Goal: Information Seeking & Learning: Learn about a topic

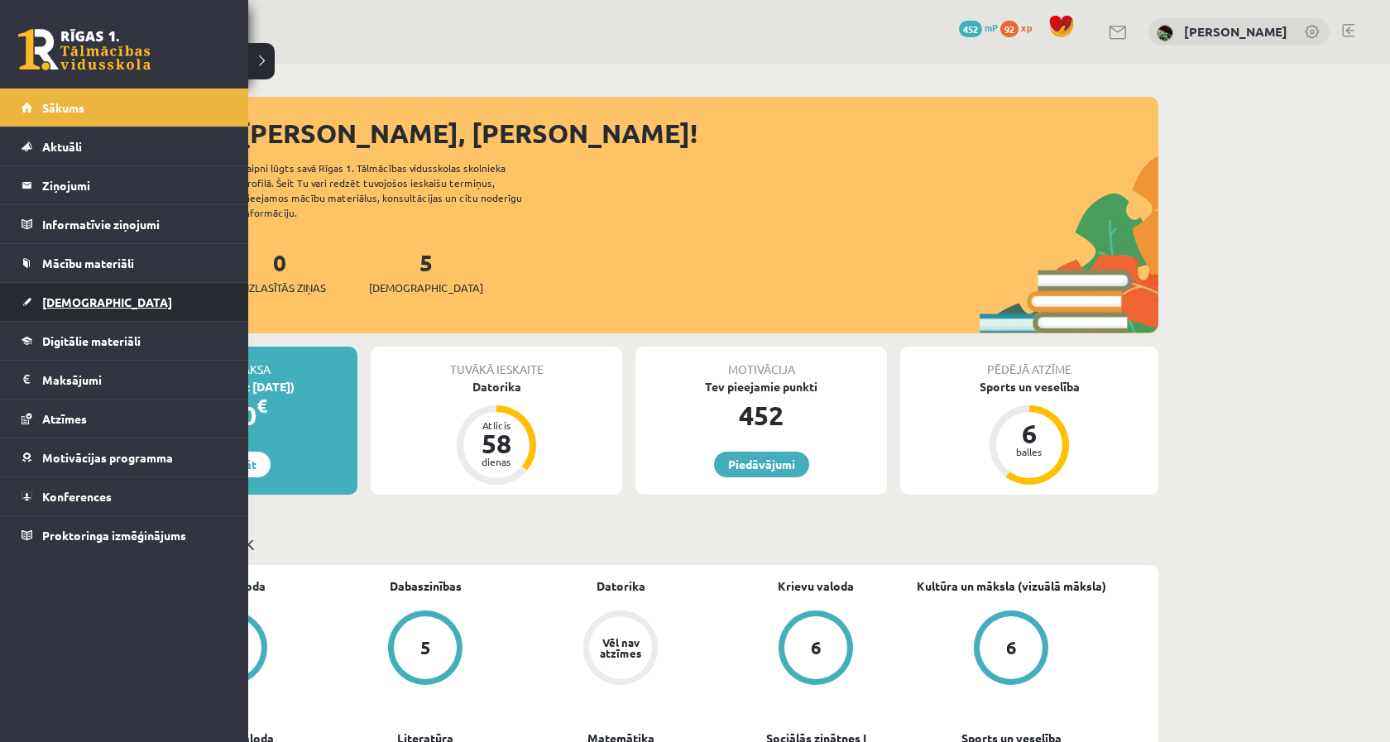
click at [89, 300] on span "[DEMOGRAPHIC_DATA]" at bounding box center [107, 301] width 130 height 15
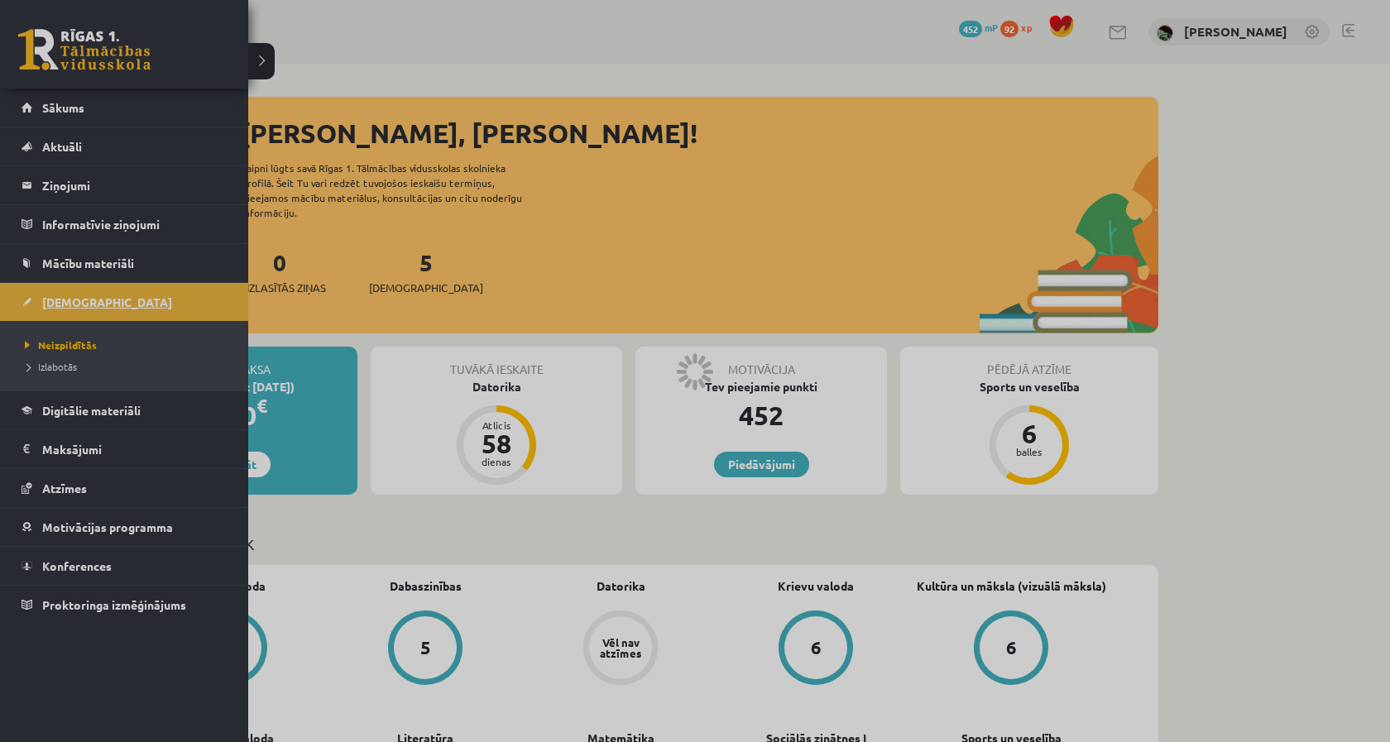
click at [89, 300] on span "[DEMOGRAPHIC_DATA]" at bounding box center [107, 301] width 130 height 15
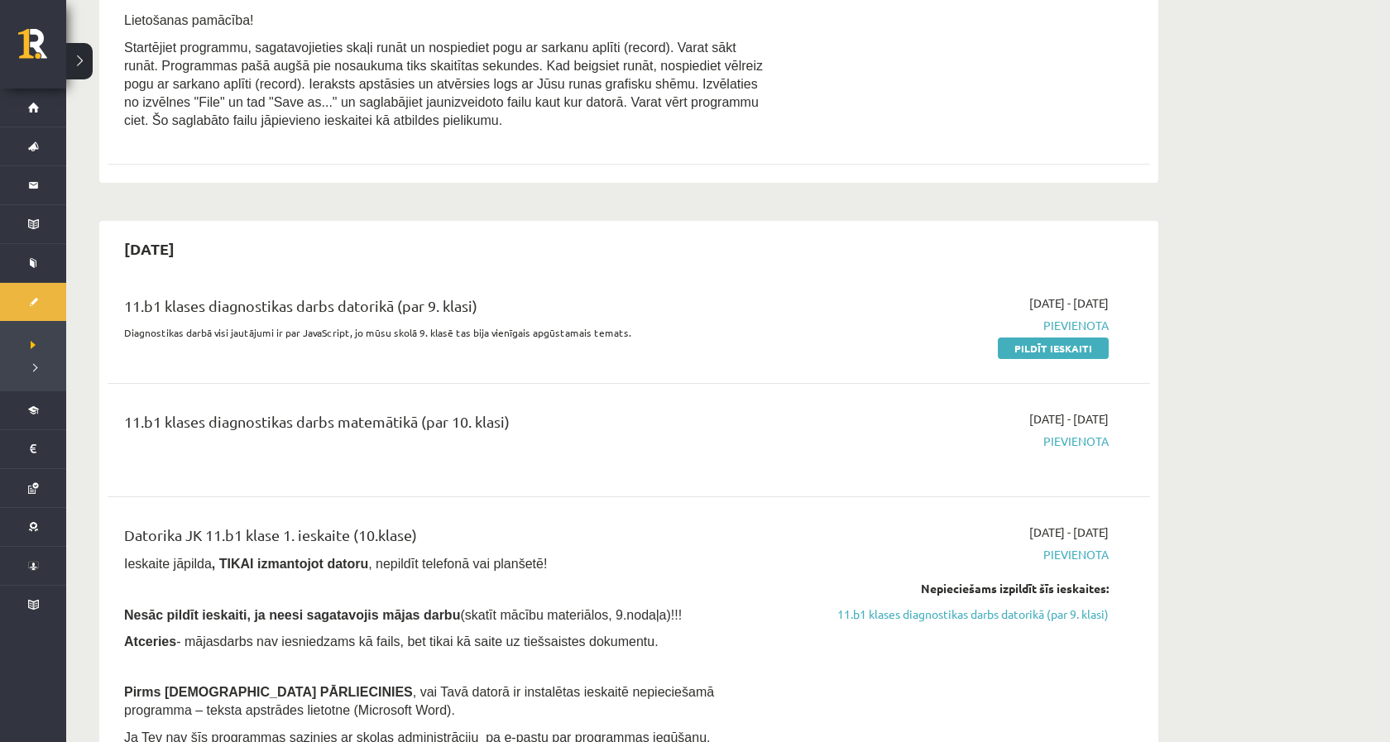
scroll to position [1052, 0]
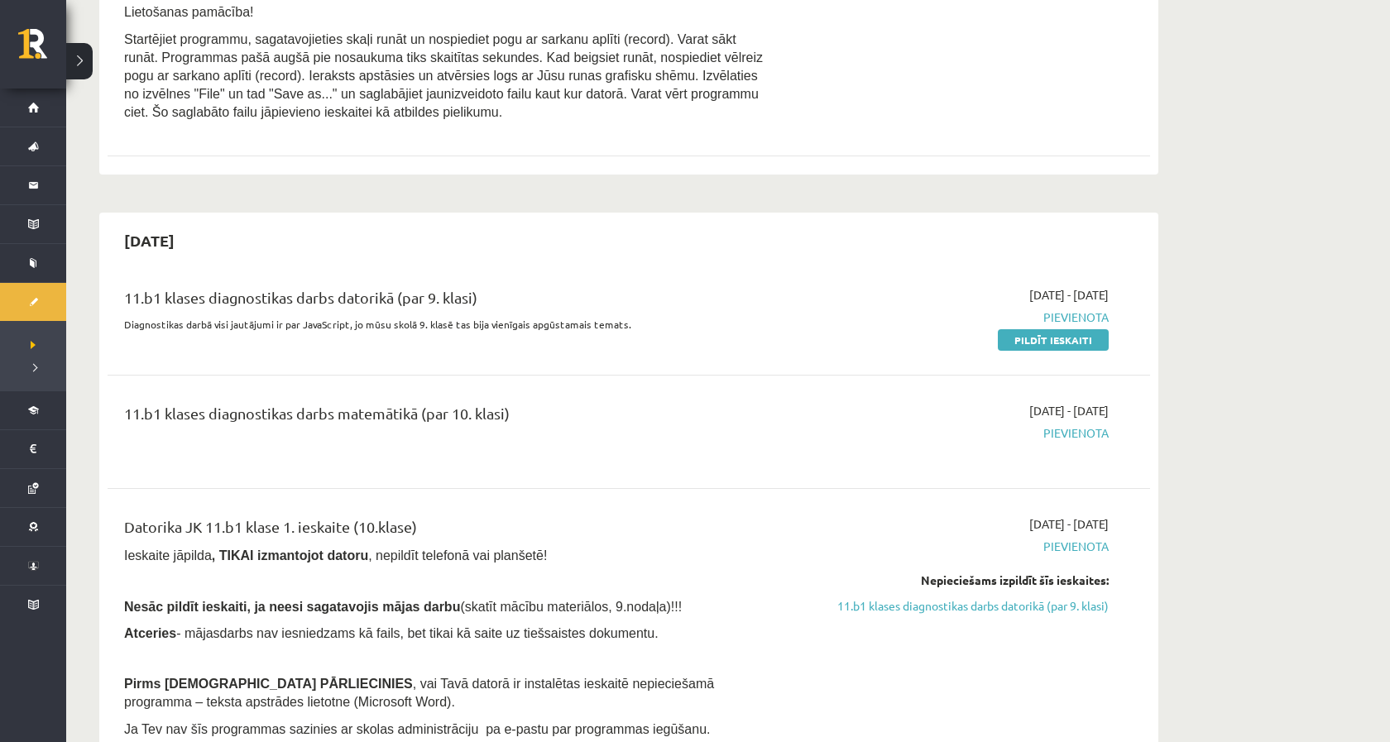
drag, startPoint x: 146, startPoint y: 389, endPoint x: 567, endPoint y: 390, distance: 421.1
click at [567, 390] on div "11.b1 klases diagnostikas darbs matemātikā (par 10. klasi) 2025-10-16 - 2025-10…" at bounding box center [629, 431] width 1042 height 93
drag, startPoint x: 567, startPoint y: 390, endPoint x: 215, endPoint y: 419, distance: 352.8
click at [215, 419] on div "11.b1 klases diagnostikas darbs matemātikā (par 10. klasi)" at bounding box center [448, 417] width 648 height 31
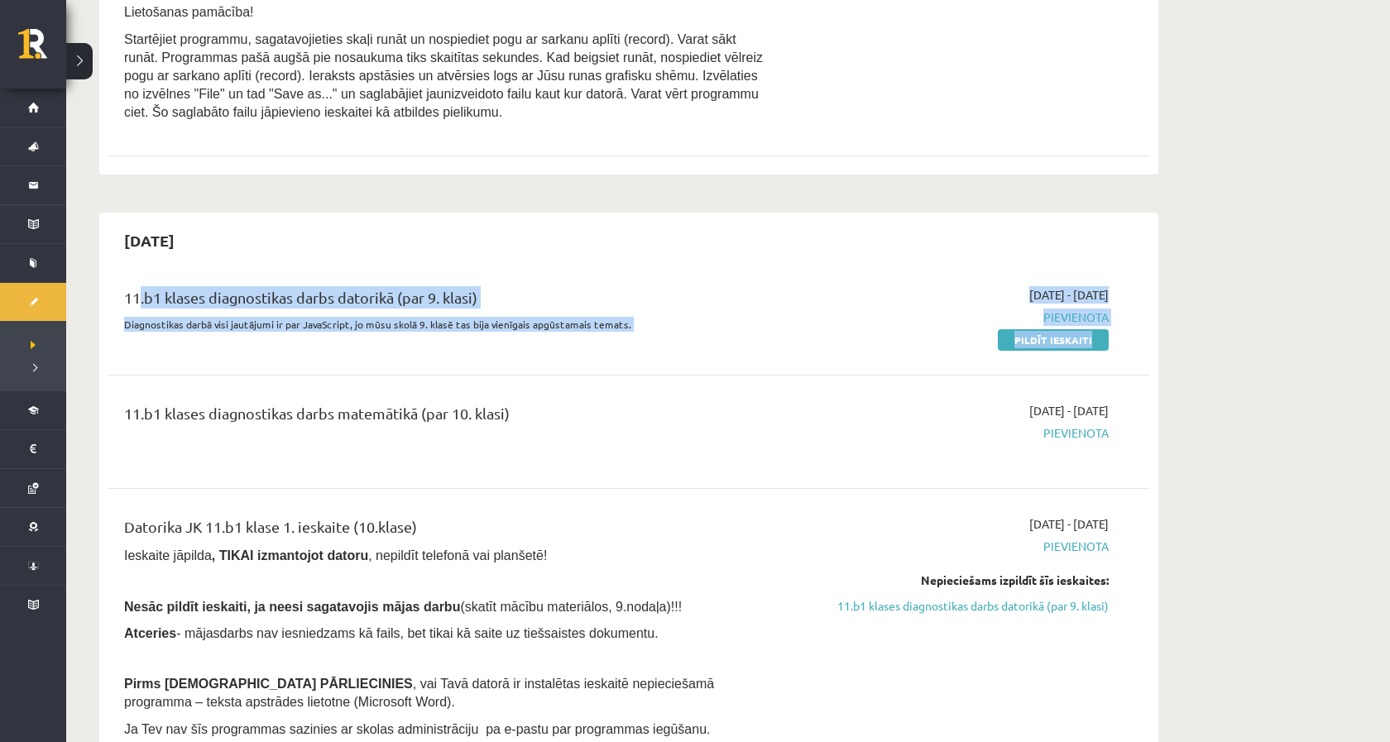
drag, startPoint x: 132, startPoint y: 288, endPoint x: 545, endPoint y: 362, distance: 420.3
click at [545, 375] on hr at bounding box center [629, 375] width 1042 height 1
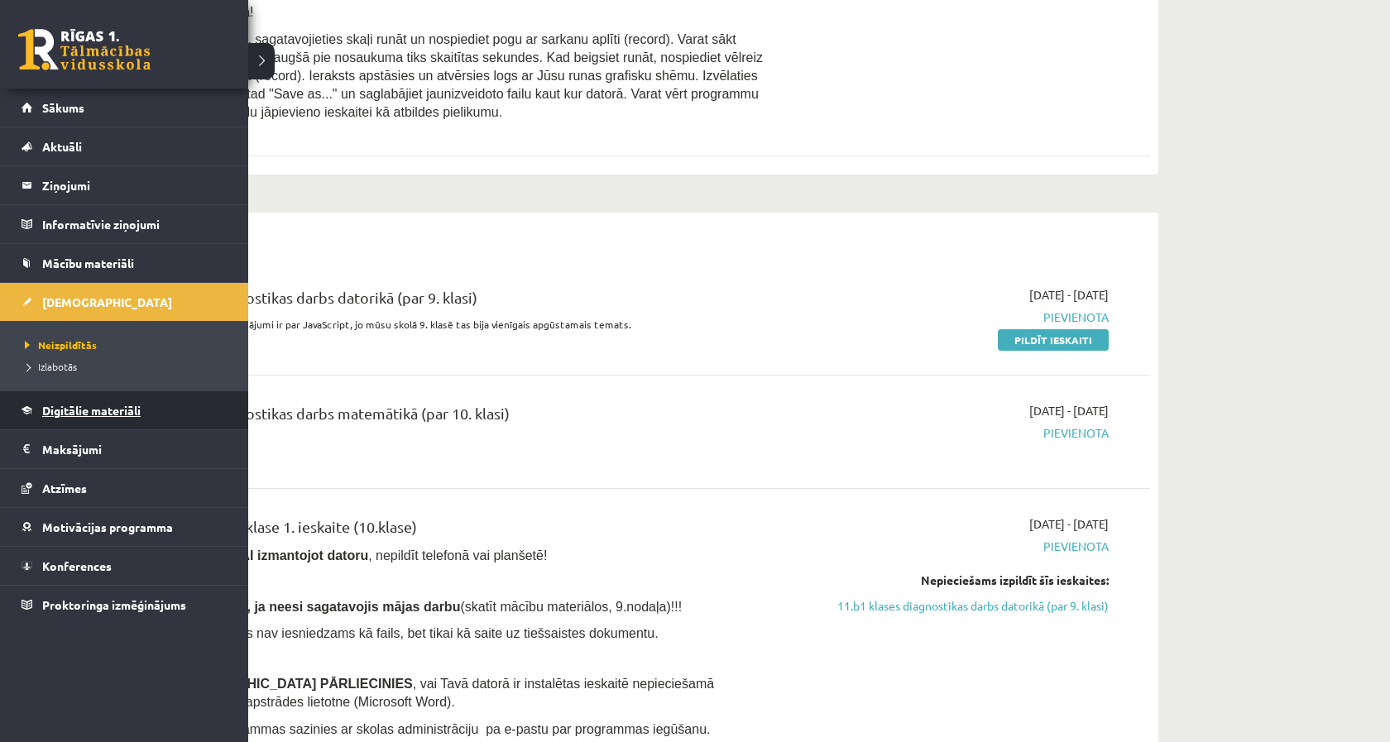
click at [69, 401] on link "Digitālie materiāli" at bounding box center [125, 410] width 206 height 38
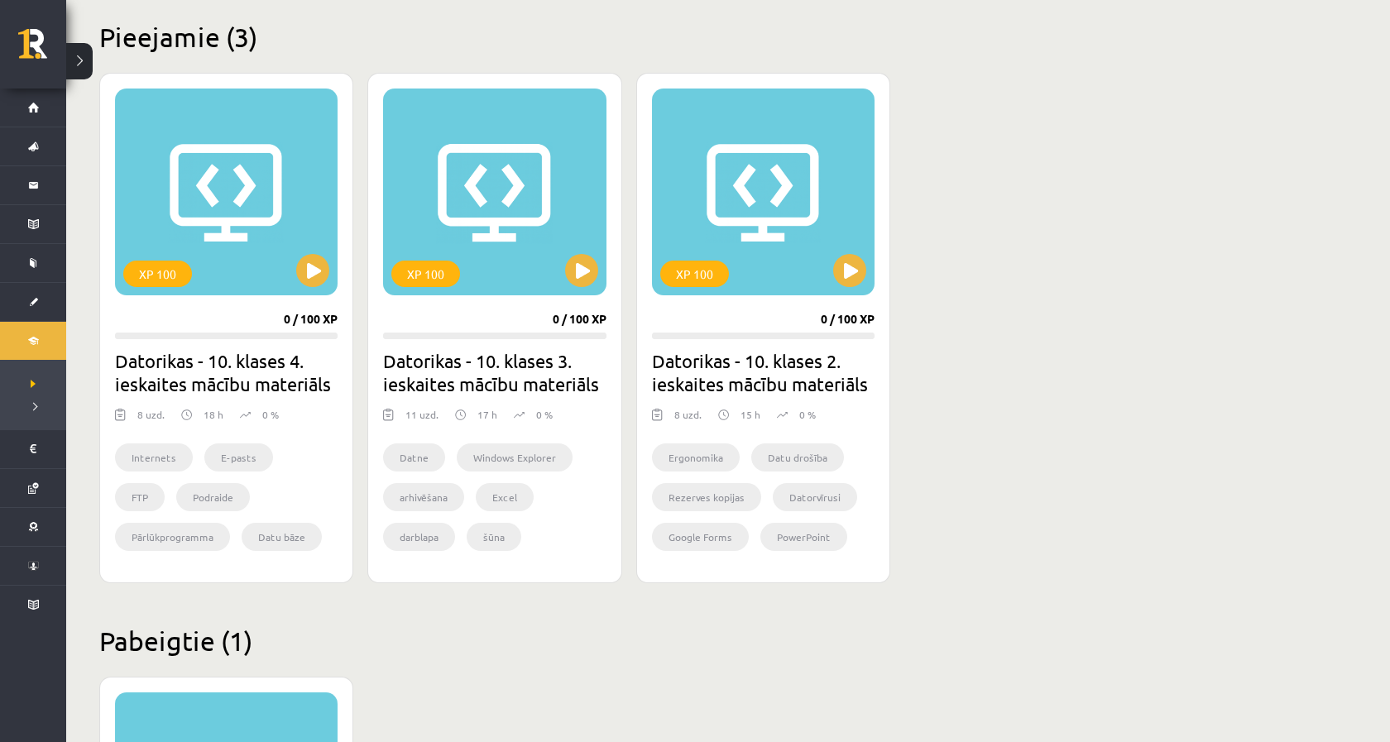
scroll to position [398, 0]
click at [805, 243] on div "XP 100" at bounding box center [763, 192] width 223 height 207
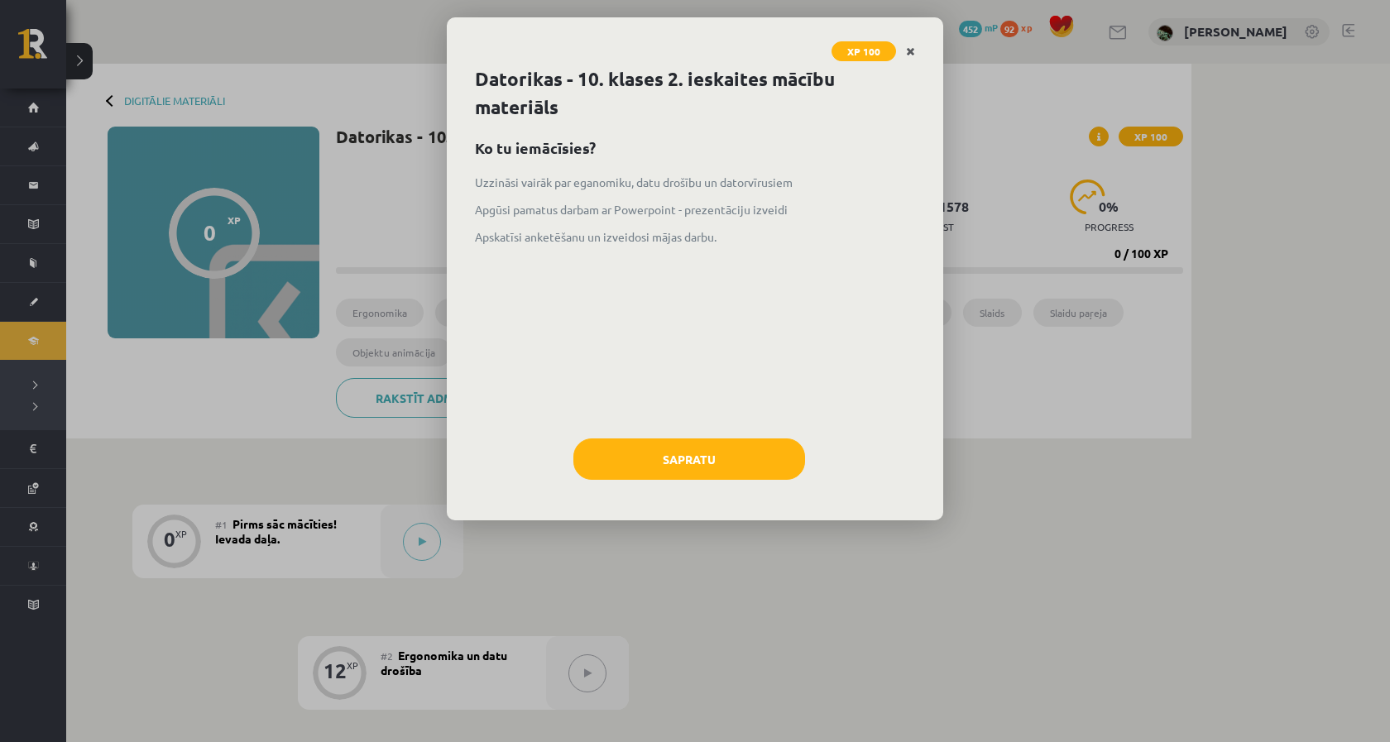
click at [904, 50] on link "Close" at bounding box center [910, 52] width 29 height 32
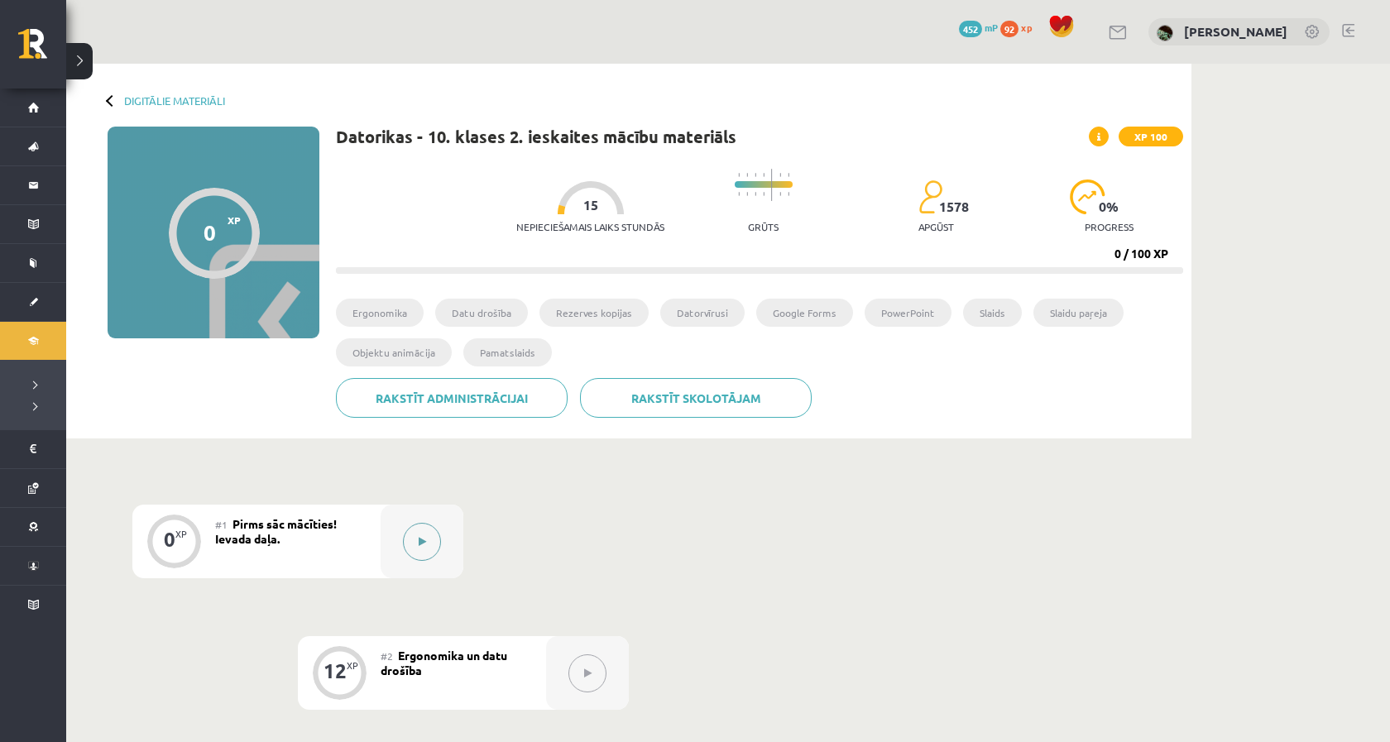
click at [408, 546] on button at bounding box center [422, 542] width 38 height 38
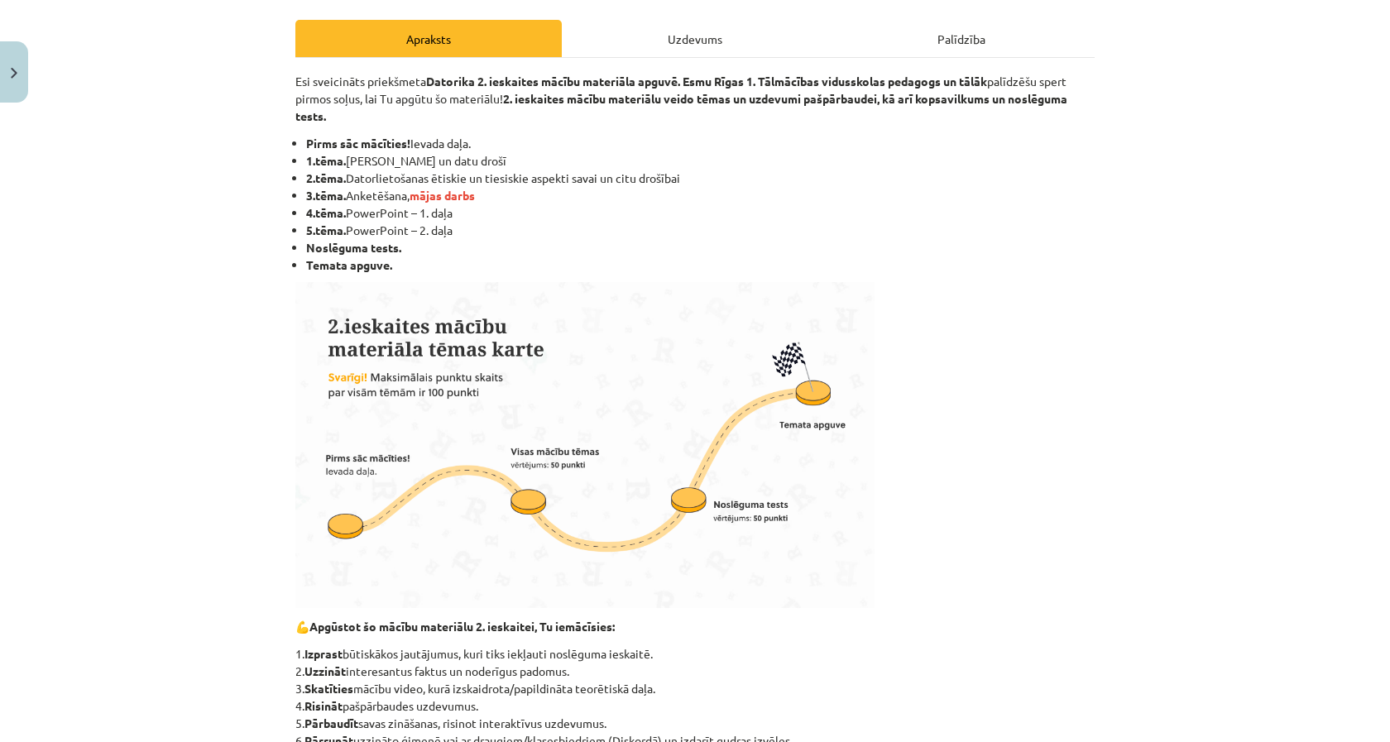
scroll to position [220, 0]
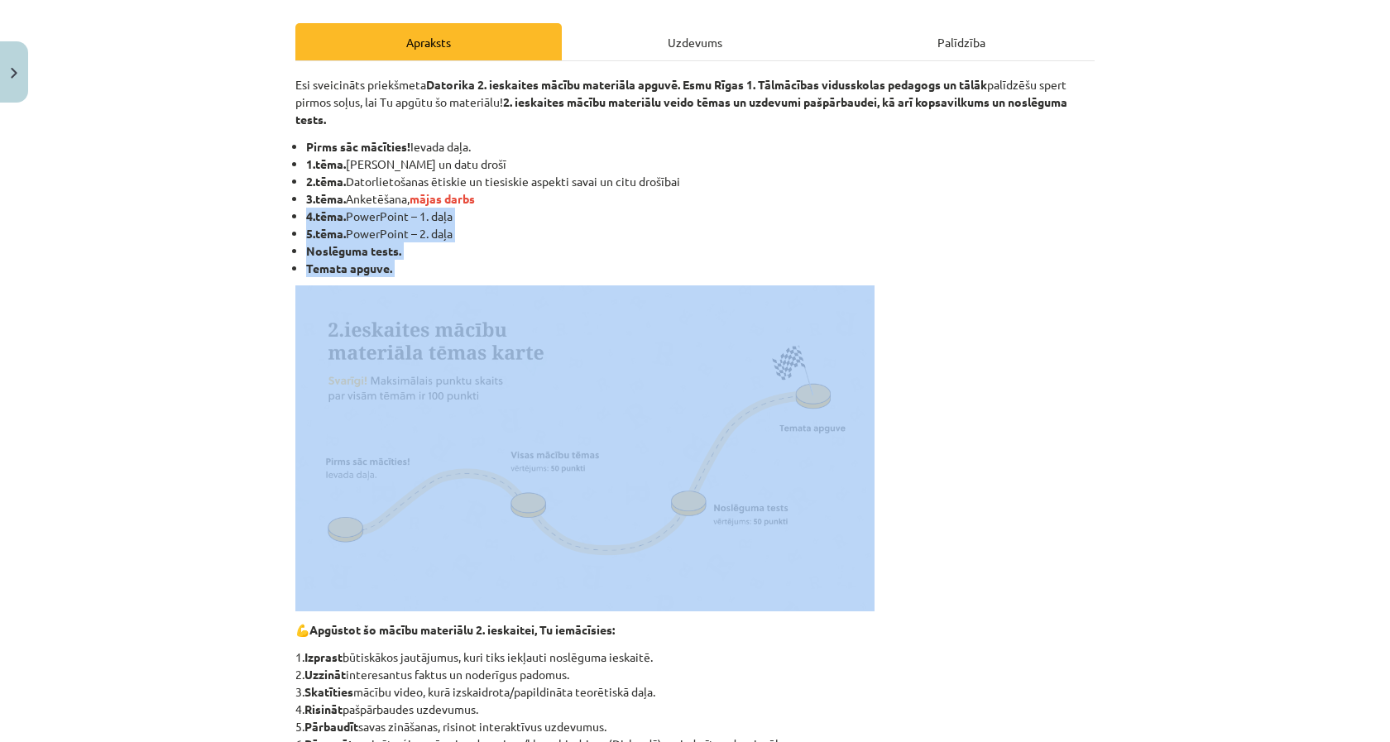
drag, startPoint x: 352, startPoint y: 205, endPoint x: 470, endPoint y: 333, distance: 173.3
click at [470, 333] on div "Esi sveicināts priekšmeta Datorika 2. ieskaites mācību materiāla apguvē. Esmu R…" at bounding box center [694, 599] width 799 height 1046
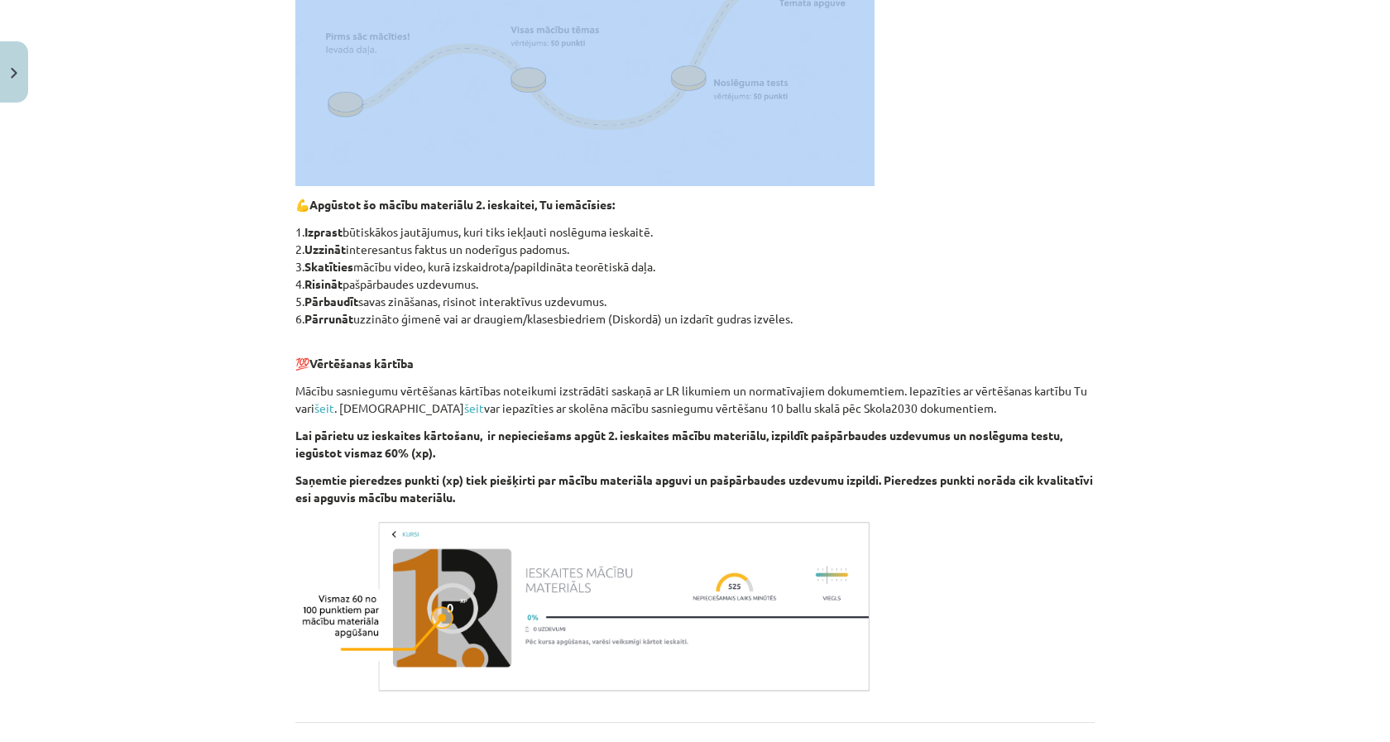
scroll to position [743, 0]
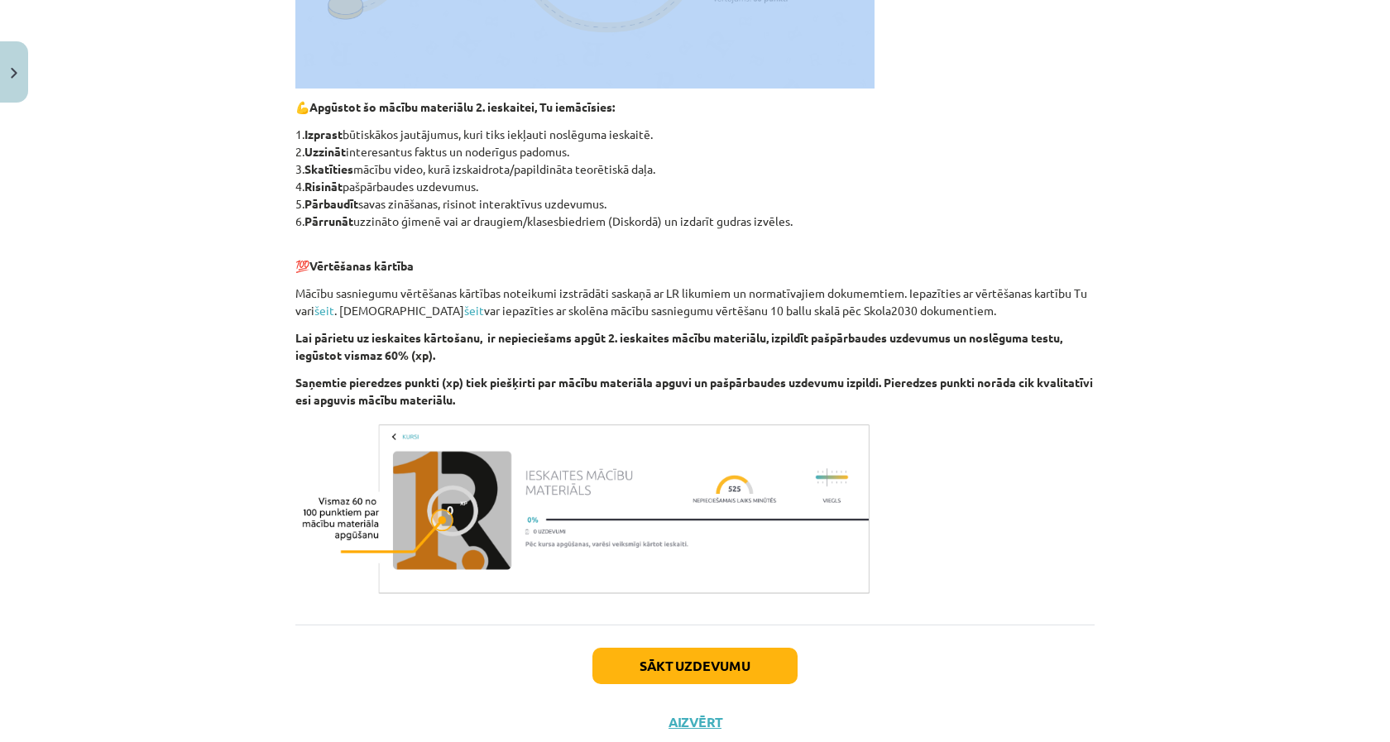
click at [645, 655] on button "Sākt uzdevumu" at bounding box center [694, 666] width 205 height 36
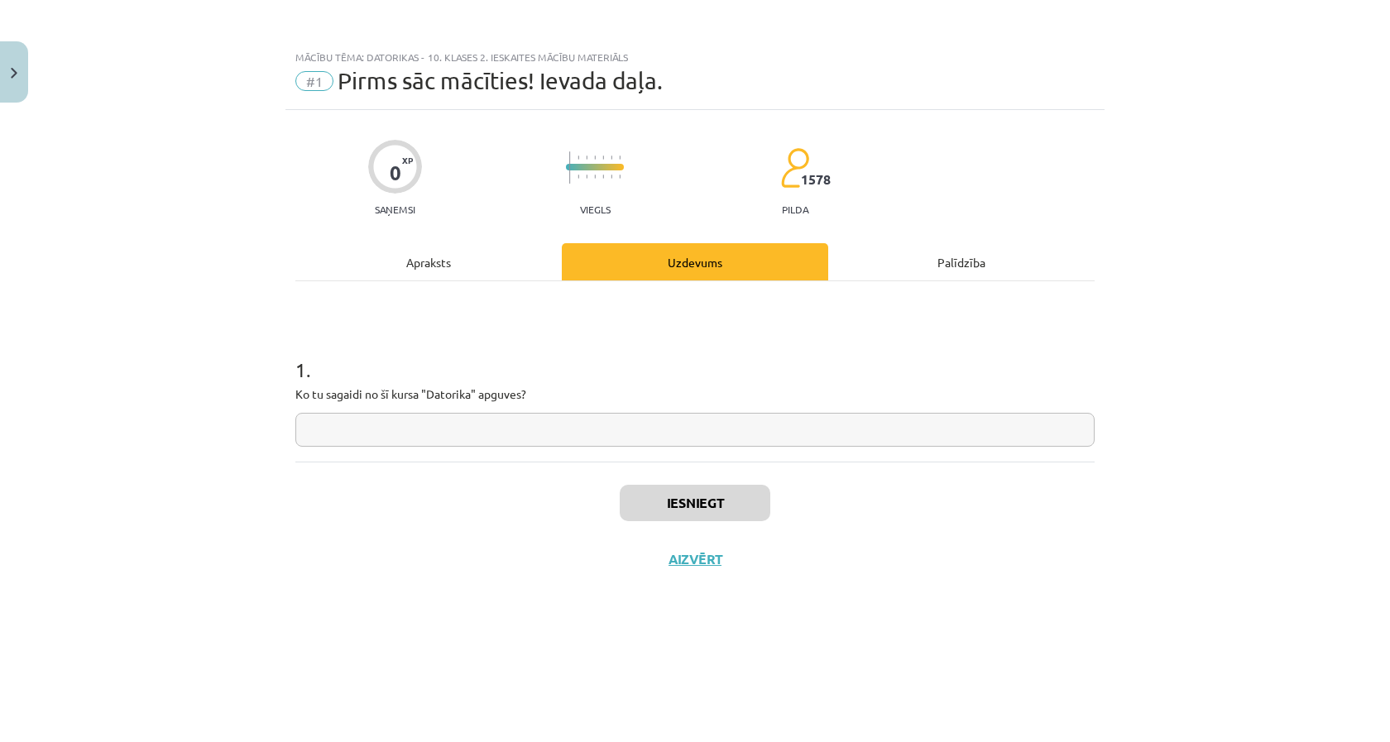
scroll to position [0, 0]
click at [452, 440] on input "text" at bounding box center [694, 430] width 799 height 34
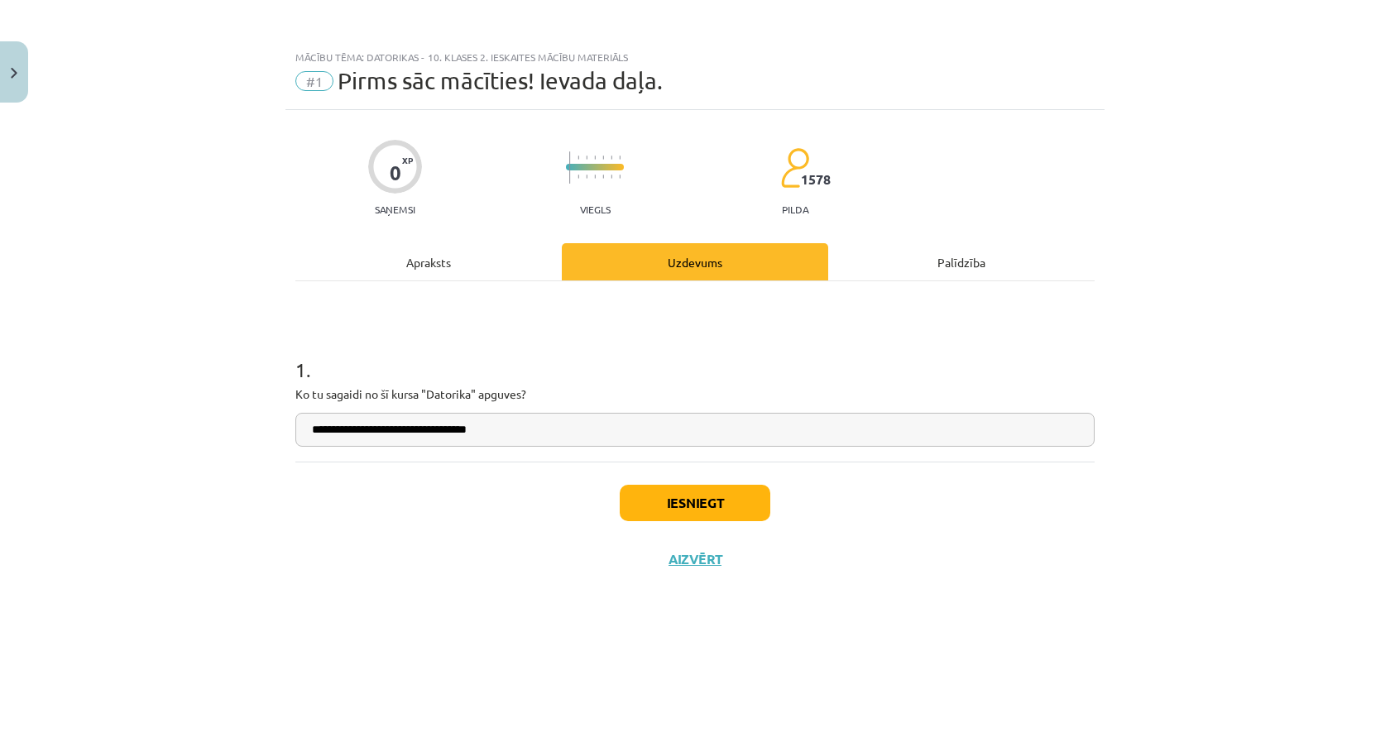
type input "**********"
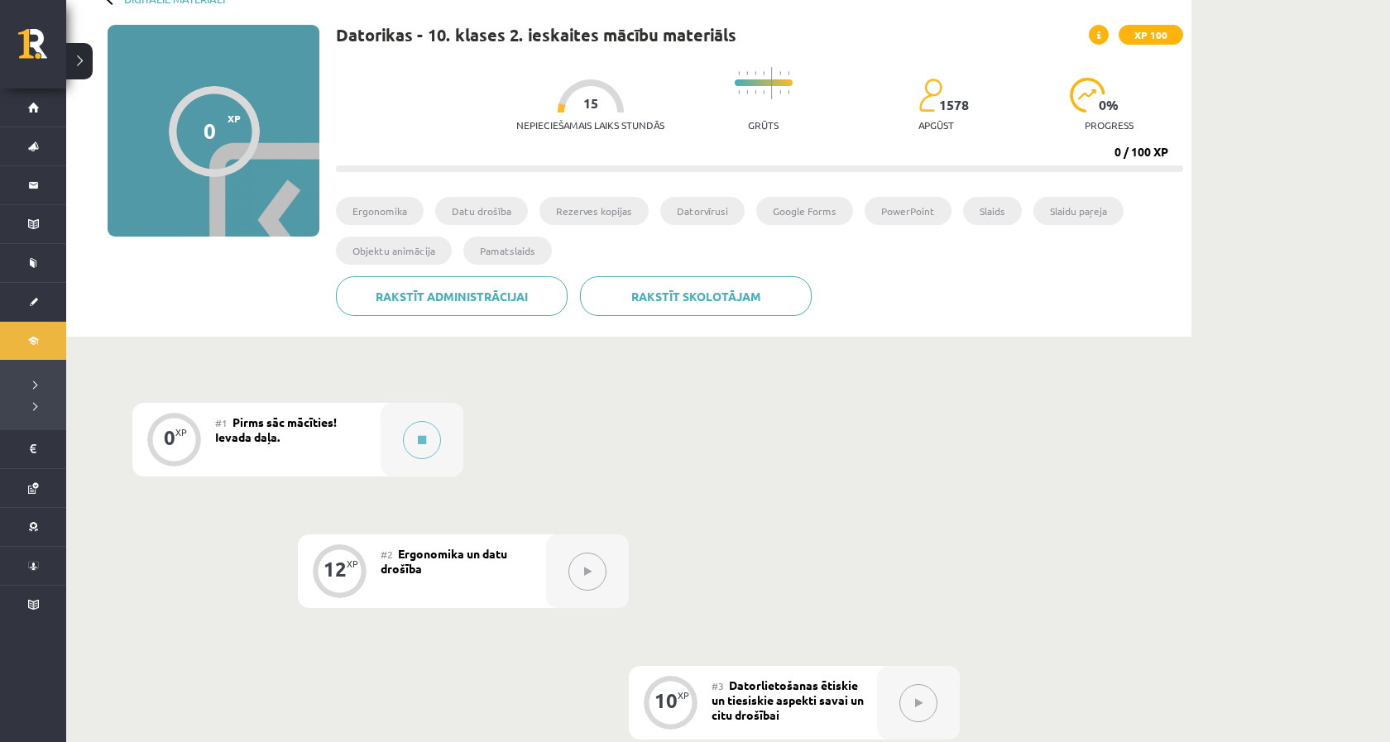
scroll to position [157, 0]
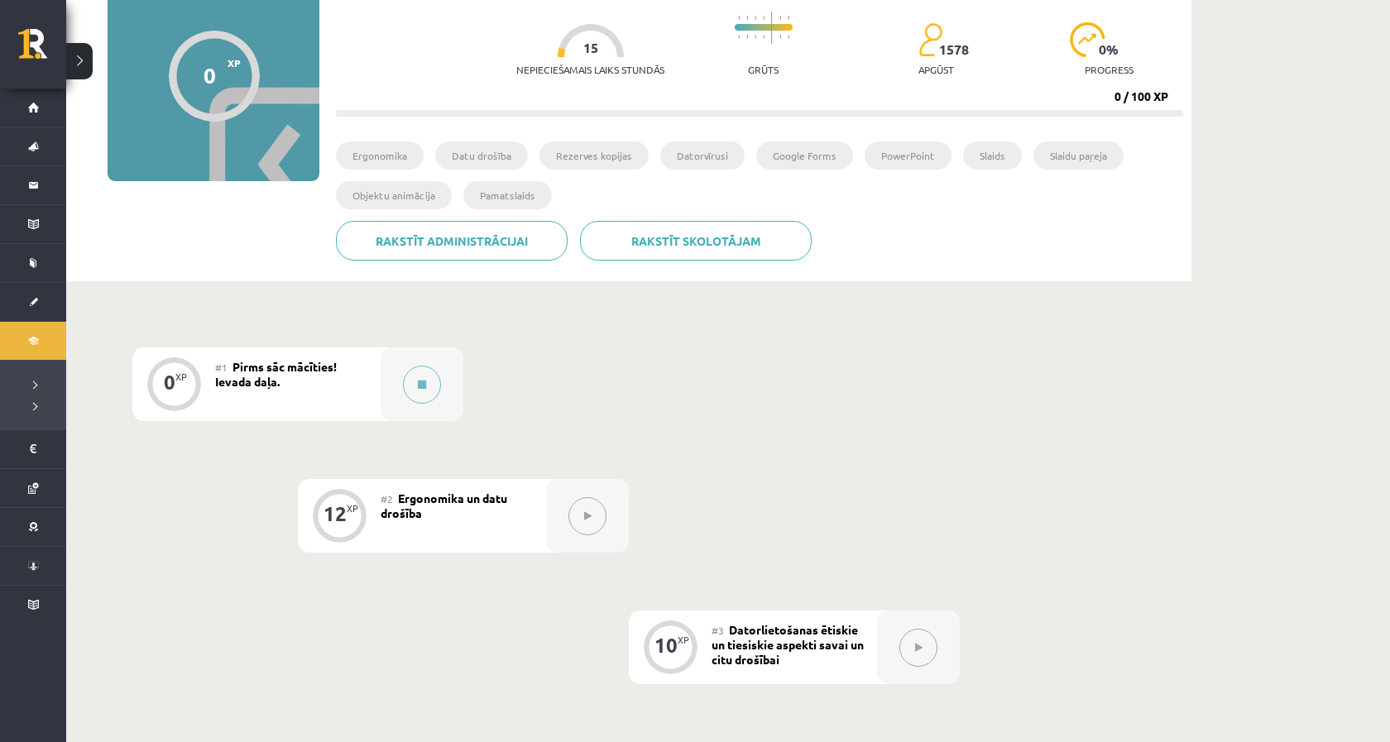
click at [577, 521] on button at bounding box center [587, 516] width 38 height 38
click at [419, 385] on icon at bounding box center [422, 385] width 8 height 10
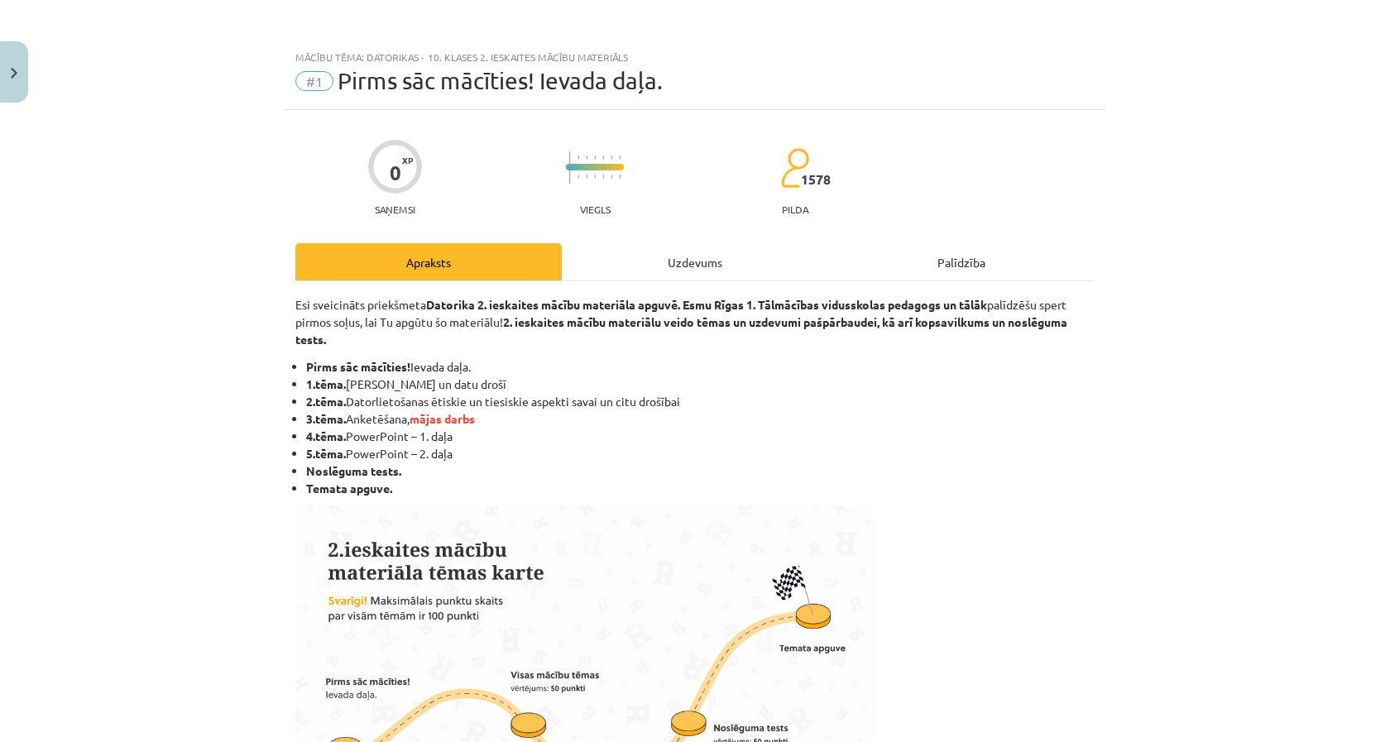
scroll to position [0, 0]
click at [677, 261] on div "Uzdevums" at bounding box center [695, 261] width 266 height 37
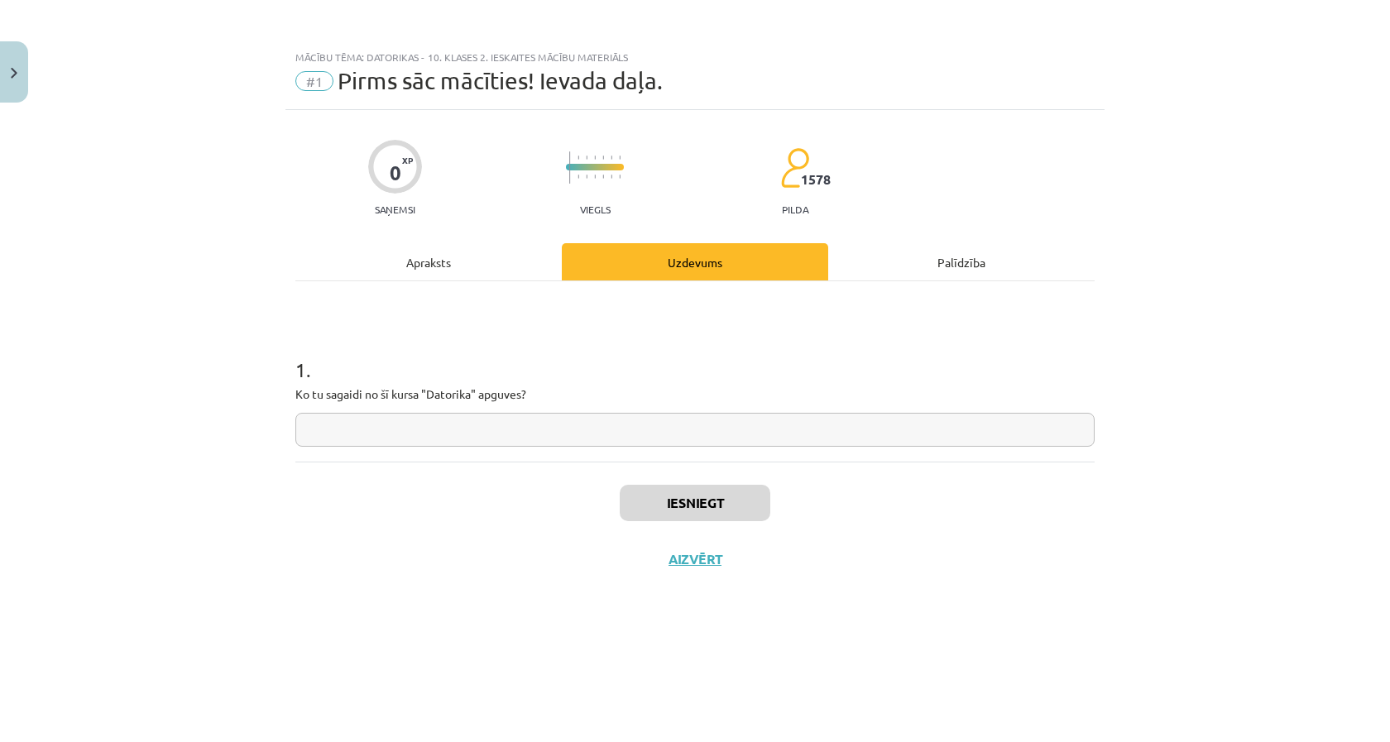
click at [472, 434] on input "text" at bounding box center [694, 430] width 799 height 34
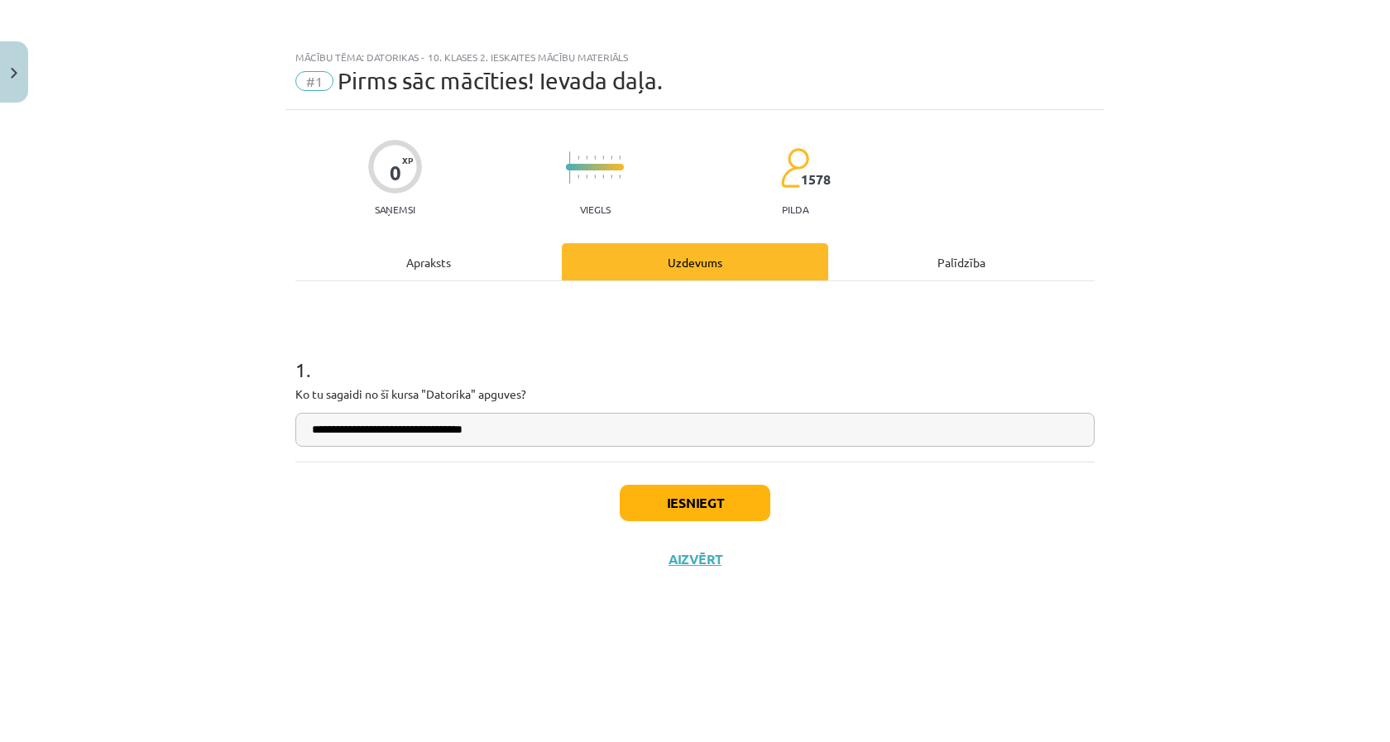
click at [671, 499] on button "Iesniegt" at bounding box center [695, 503] width 151 height 36
click at [477, 431] on input "**********" at bounding box center [694, 430] width 799 height 34
click at [583, 433] on input "**********" at bounding box center [694, 430] width 799 height 34
type input "**********"
click at [676, 519] on button "Iesniegt" at bounding box center [695, 503] width 151 height 36
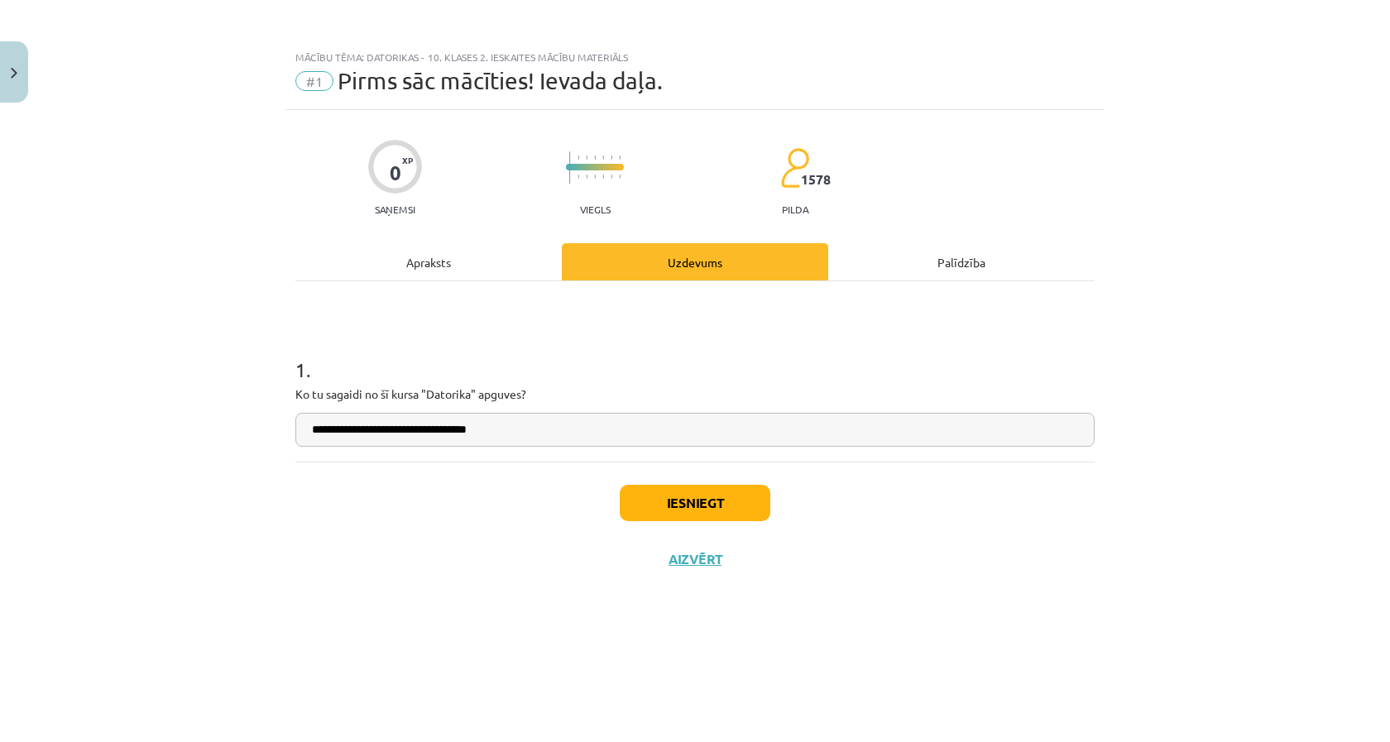
click at [676, 519] on button "Iesniegt" at bounding box center [695, 503] width 151 height 36
click at [679, 500] on button "Iesniegt" at bounding box center [695, 503] width 151 height 36
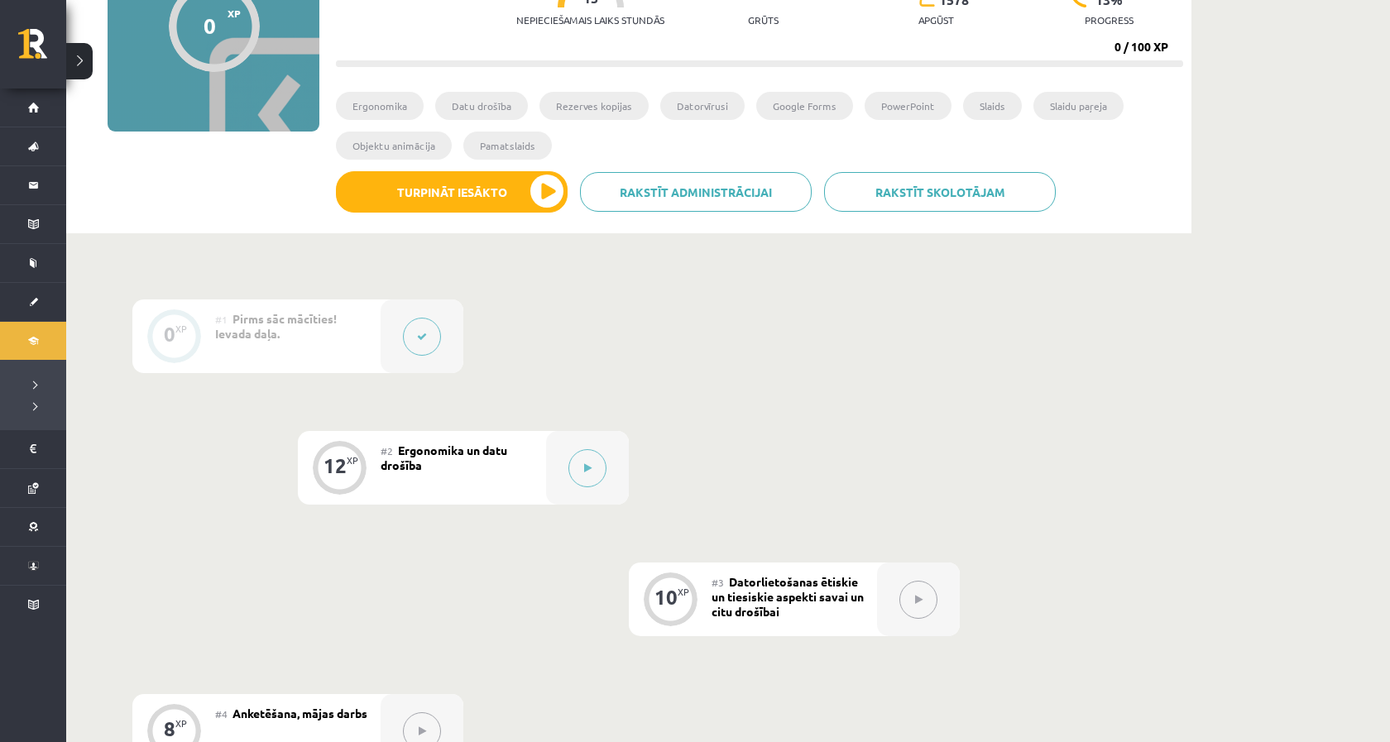
scroll to position [215, 0]
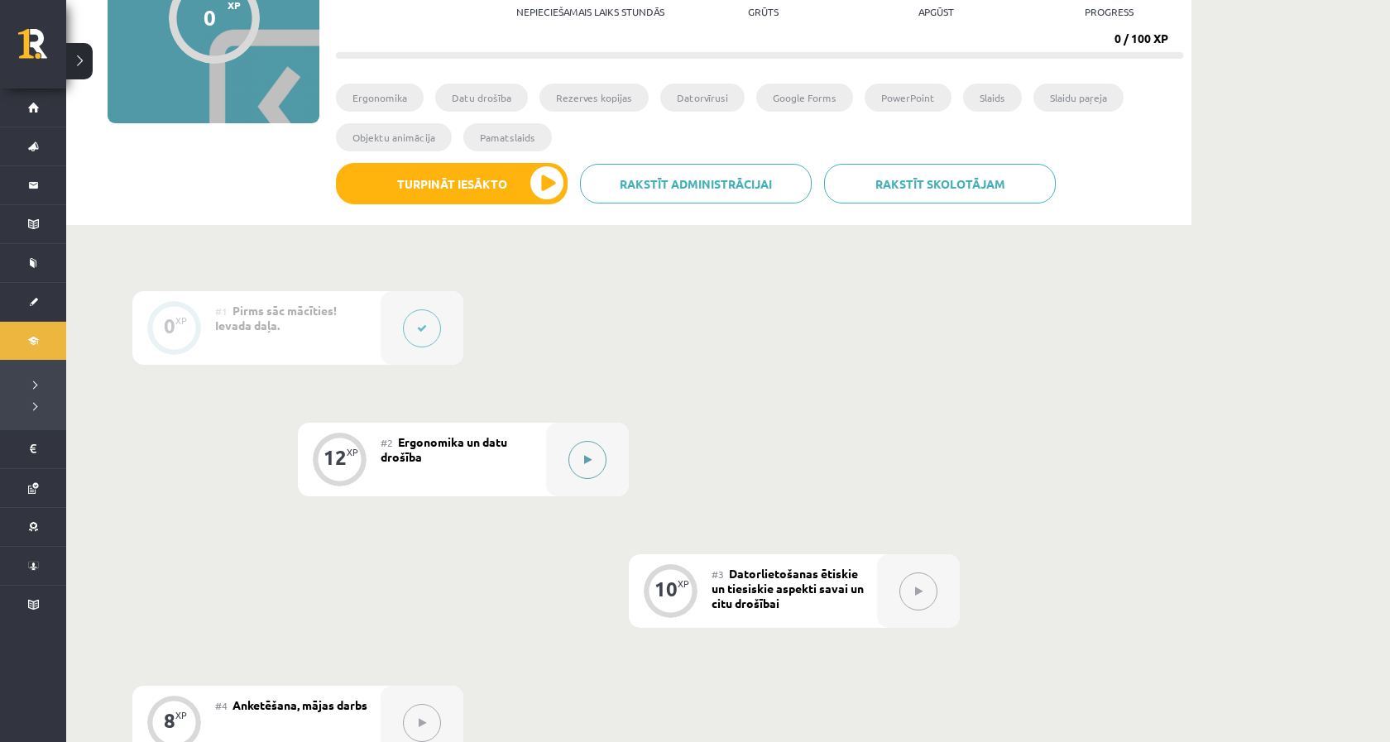
click at [598, 457] on button at bounding box center [587, 460] width 38 height 38
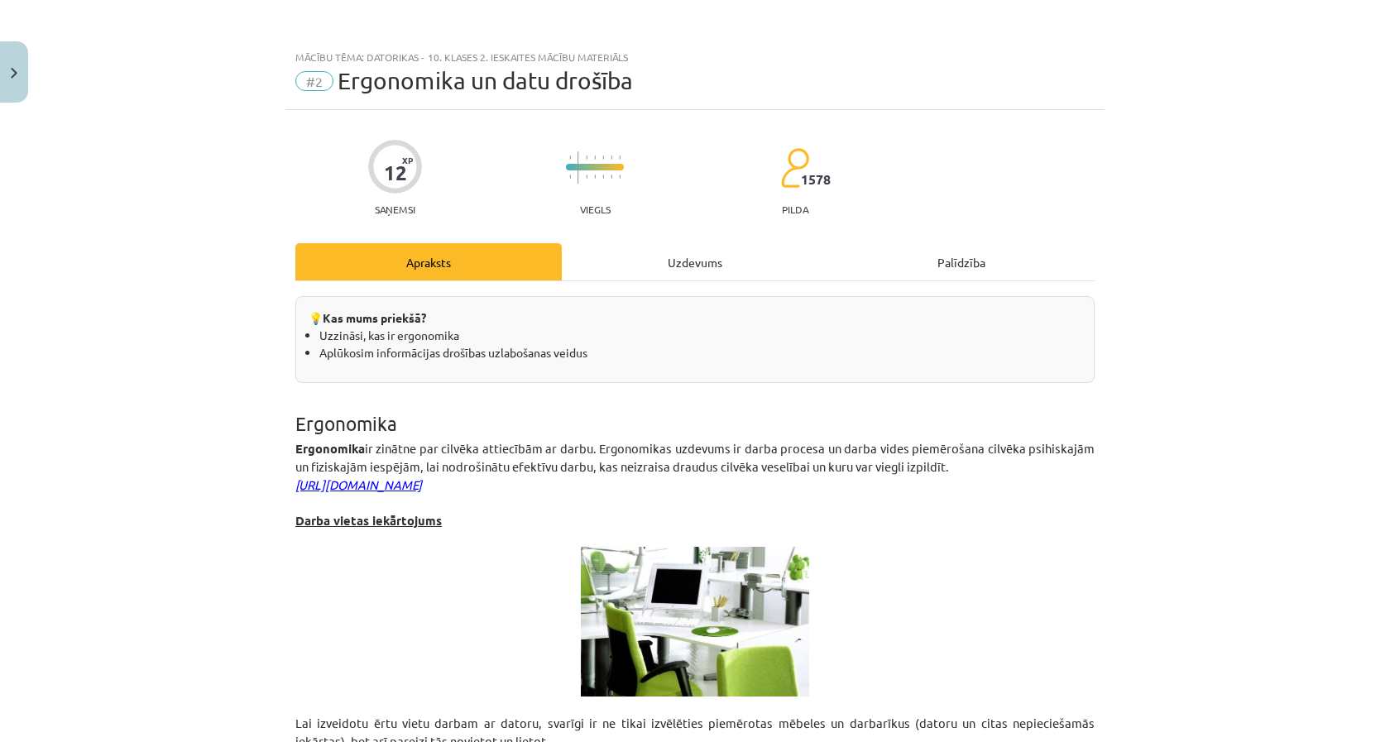
click at [598, 457] on p "Ergonomika ir zinātne par cilvēka attiecībām ar darbu. Ergonomikas uzdevums ir …" at bounding box center [694, 457] width 799 height 36
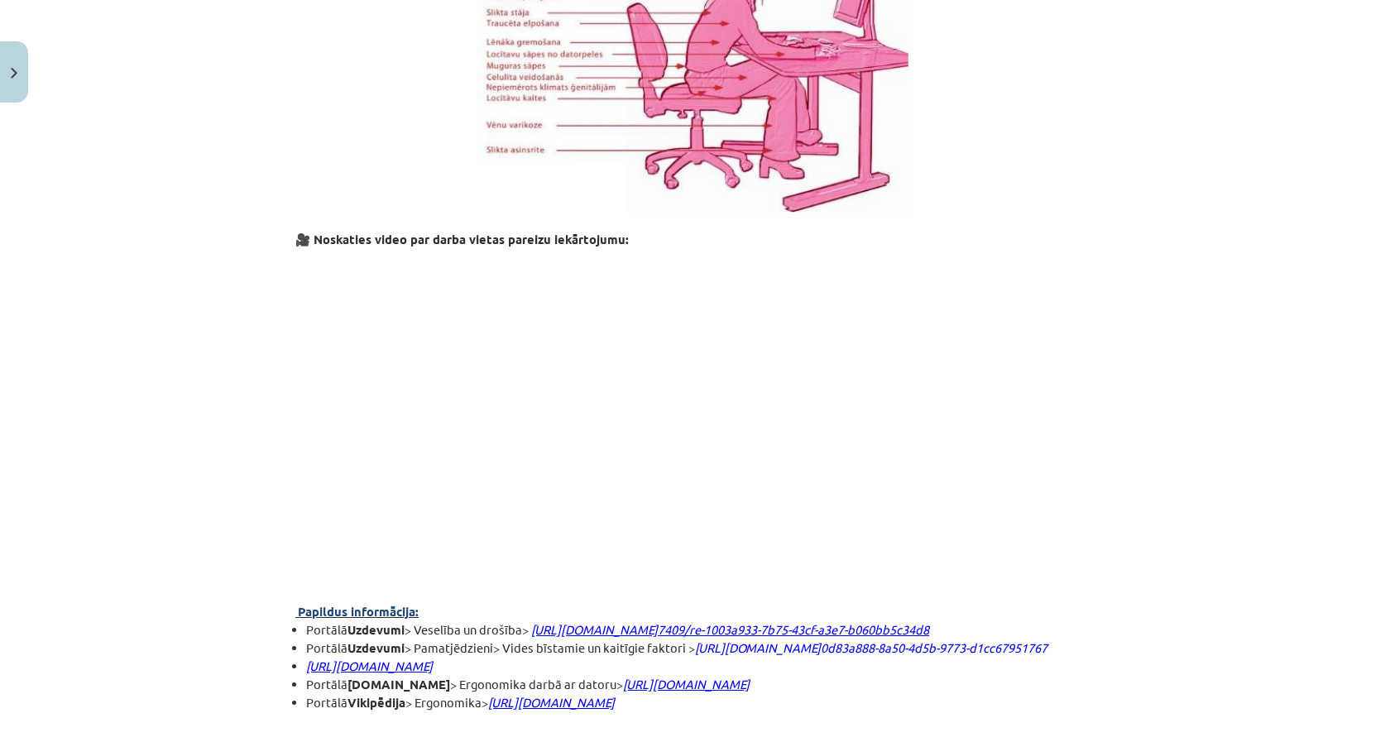
scroll to position [1257, 0]
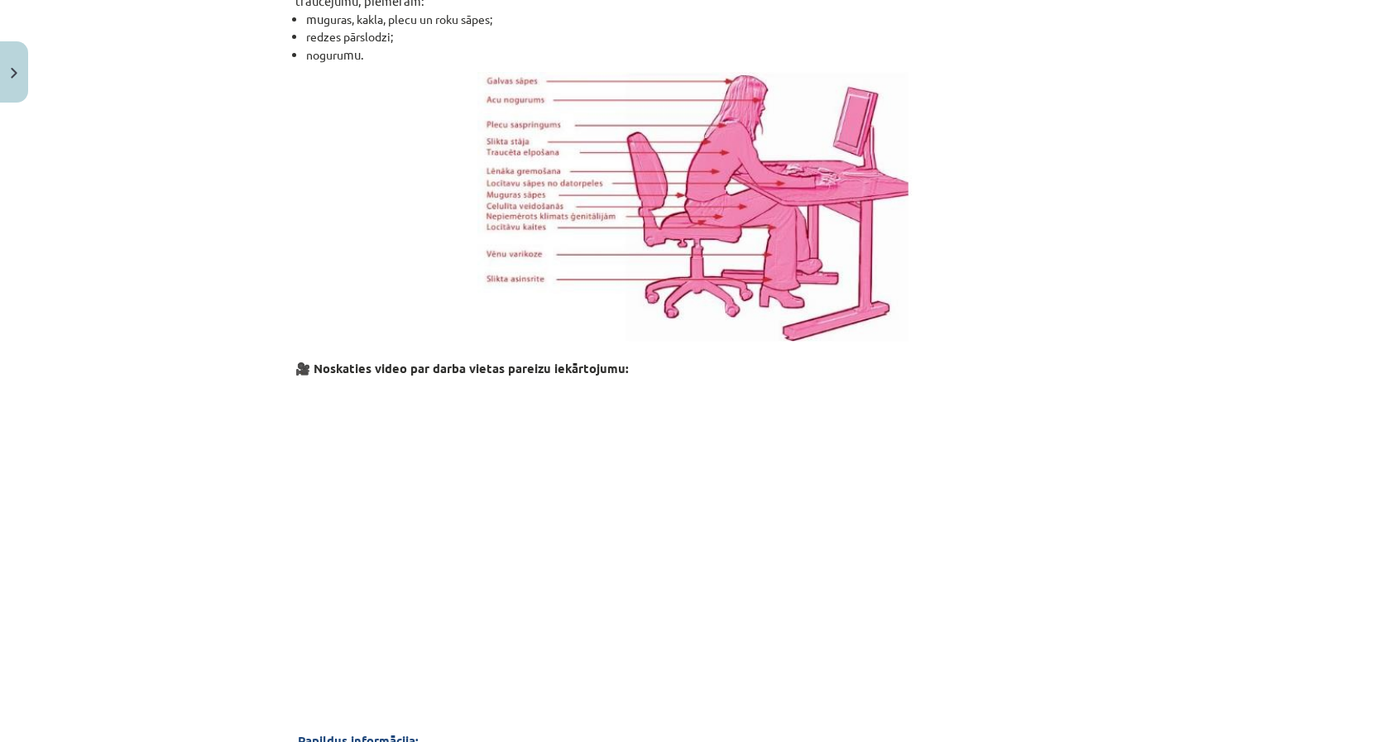
click at [871, 508] on p at bounding box center [694, 528] width 799 height 302
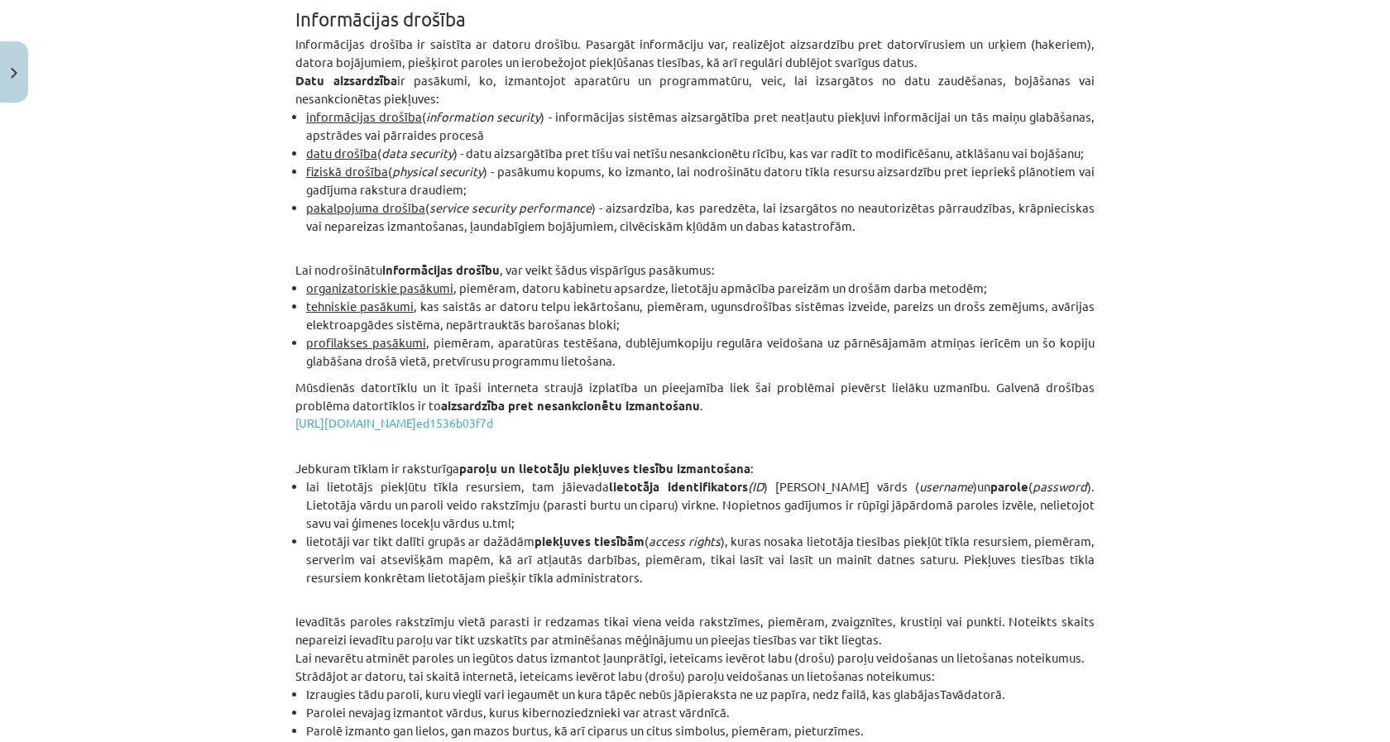
scroll to position [2428, 0]
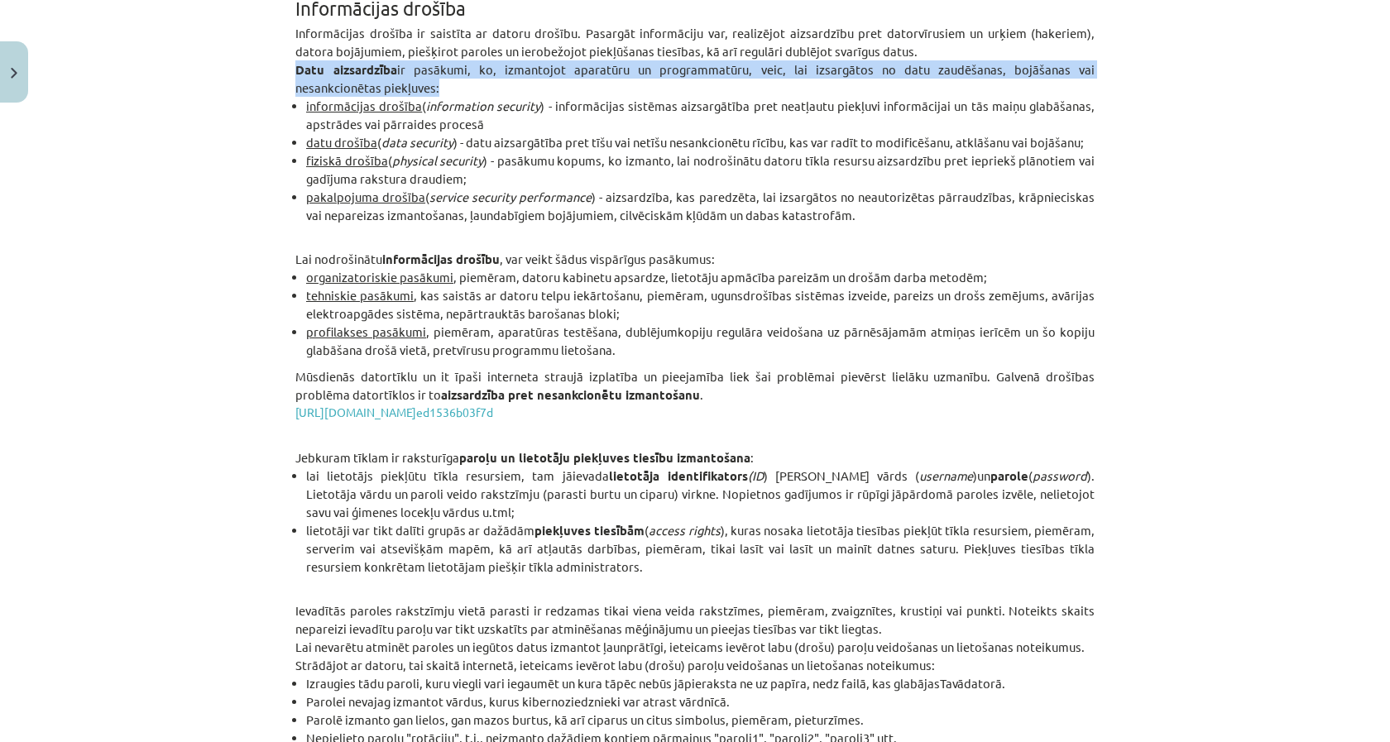
drag, startPoint x: 292, startPoint y: 129, endPoint x: 348, endPoint y: 151, distance: 60.2
click at [349, 151] on div "12 XP Saņemsi Viegls 1578 pilda Apraksts Uzdevums Palīdzība 💡 Kas mums priekšā?…" at bounding box center [694, 501] width 819 height 5638
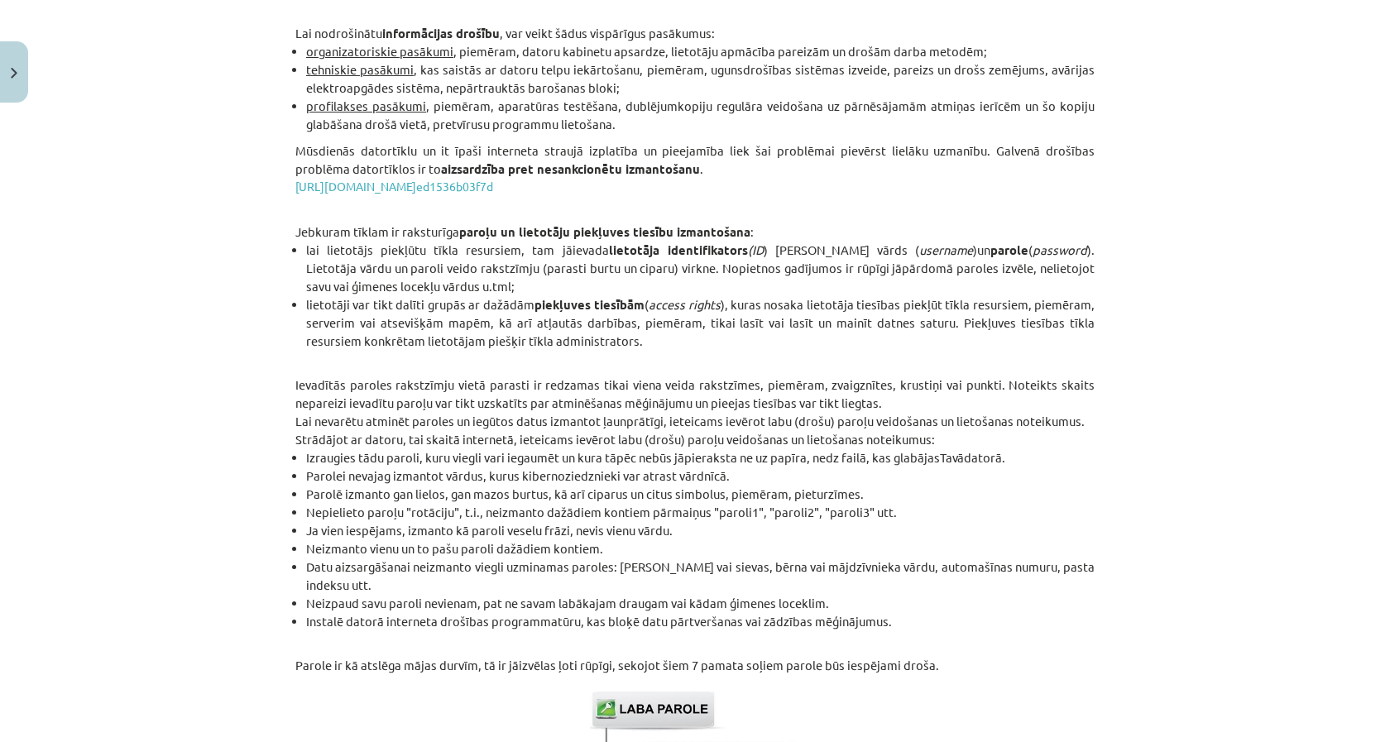
scroll to position [2653, 0]
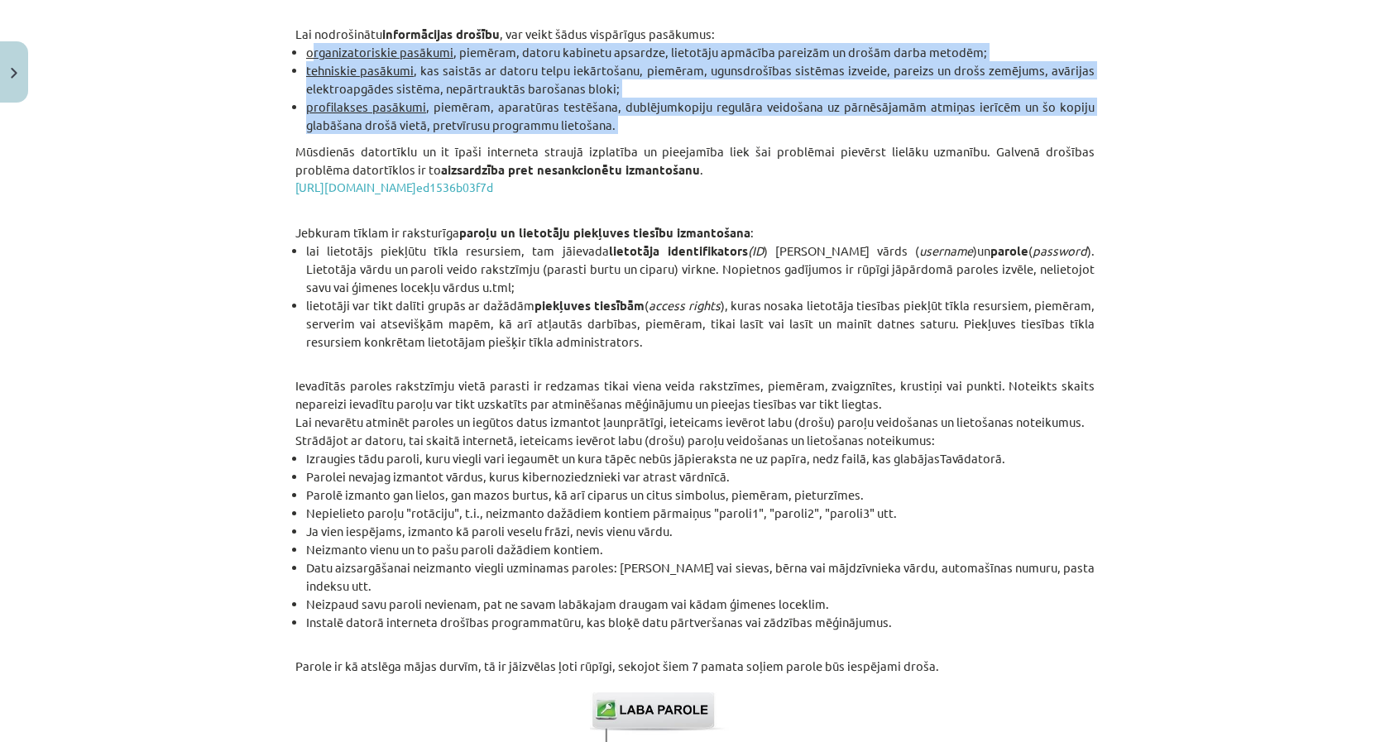
drag, startPoint x: 309, startPoint y: 113, endPoint x: 601, endPoint y: 196, distance: 304.5
click at [601, 196] on div "💡 Kas mums priekšā? Uzzināsi, kas ir ergonomika Aplūkosim informācijas drošības…" at bounding box center [694, 294] width 799 height 5303
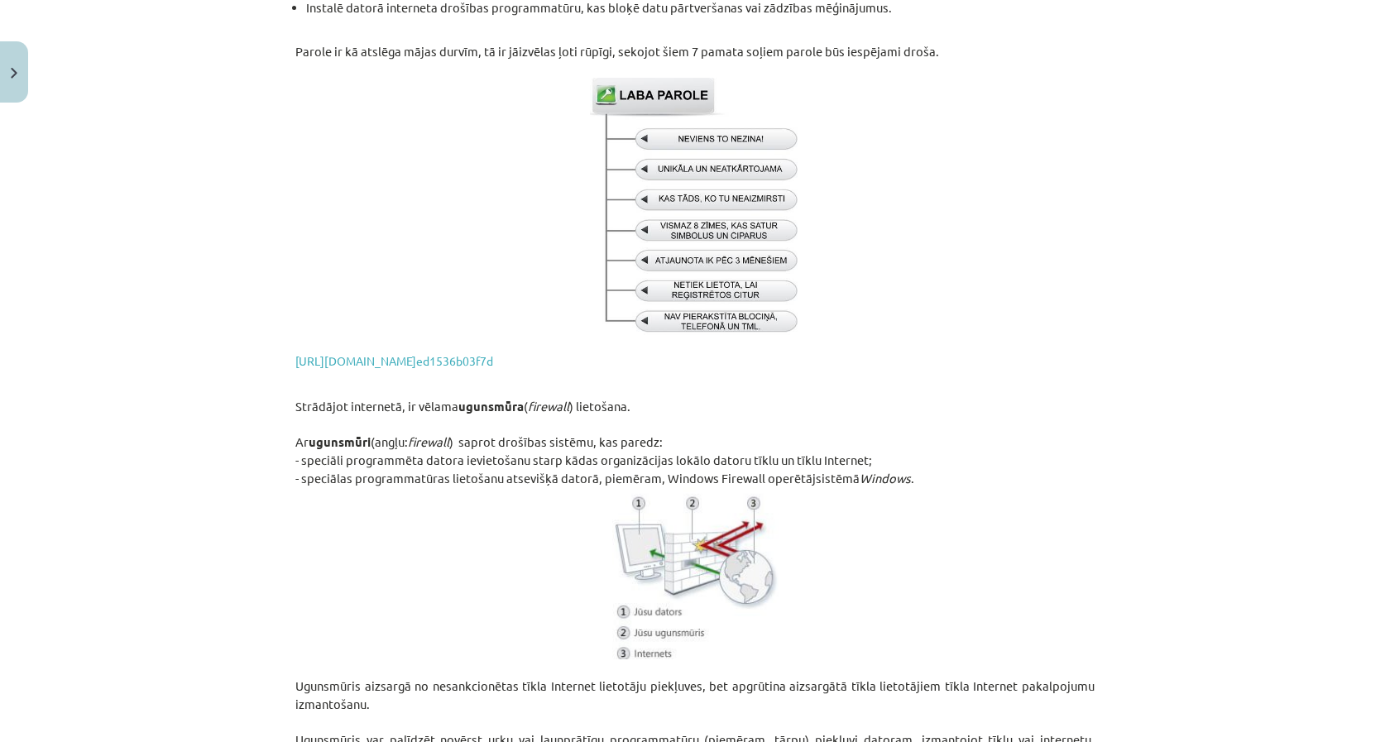
scroll to position [3357, 0]
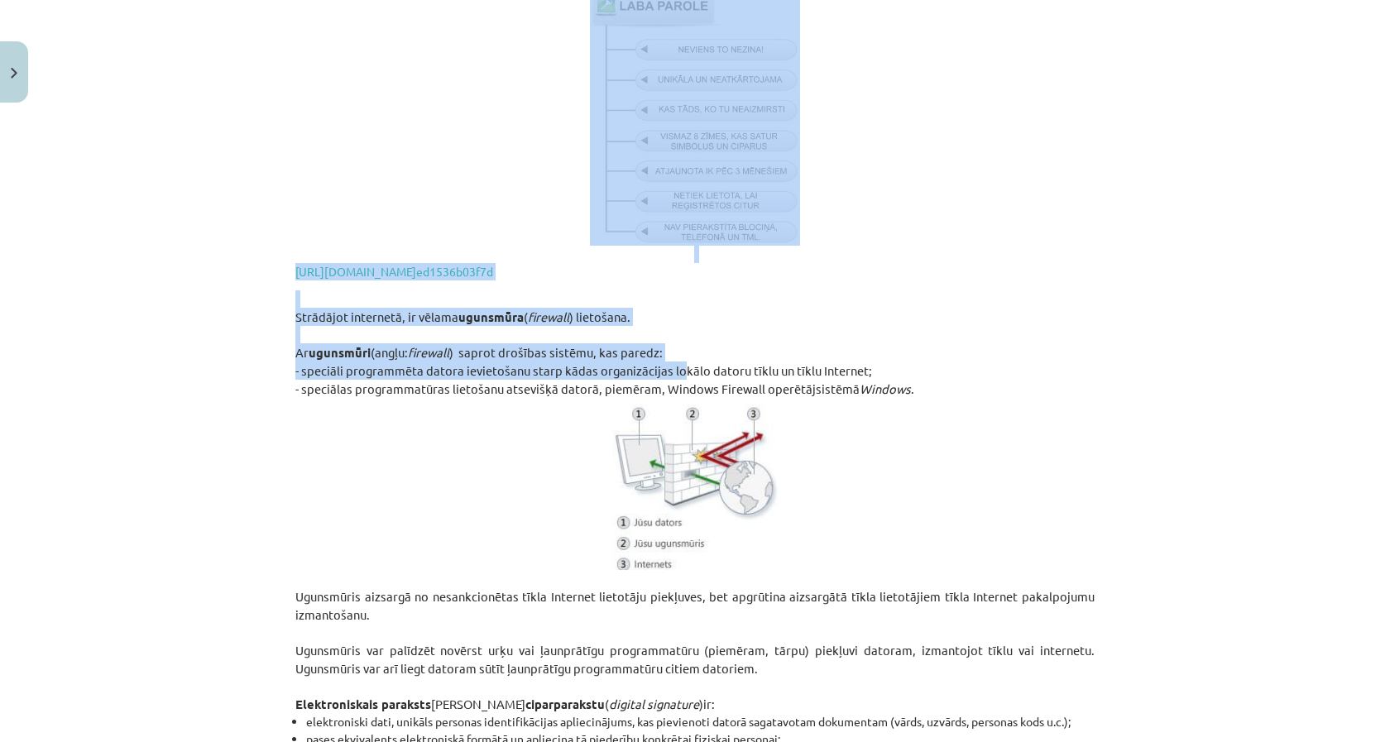
drag, startPoint x: 280, startPoint y: 378, endPoint x: 678, endPoint y: 427, distance: 401.7
click at [678, 427] on div "Mācību tēma: Datorikas - 10. klases 2. ieskaites mācību materiāls #2 Ergonomika…" at bounding box center [695, 371] width 1390 height 742
click at [682, 361] on p "Ar ugunsmūri (angļu: firewall ) saprot drošības sistēmu, kas paredz:" at bounding box center [694, 352] width 799 height 18
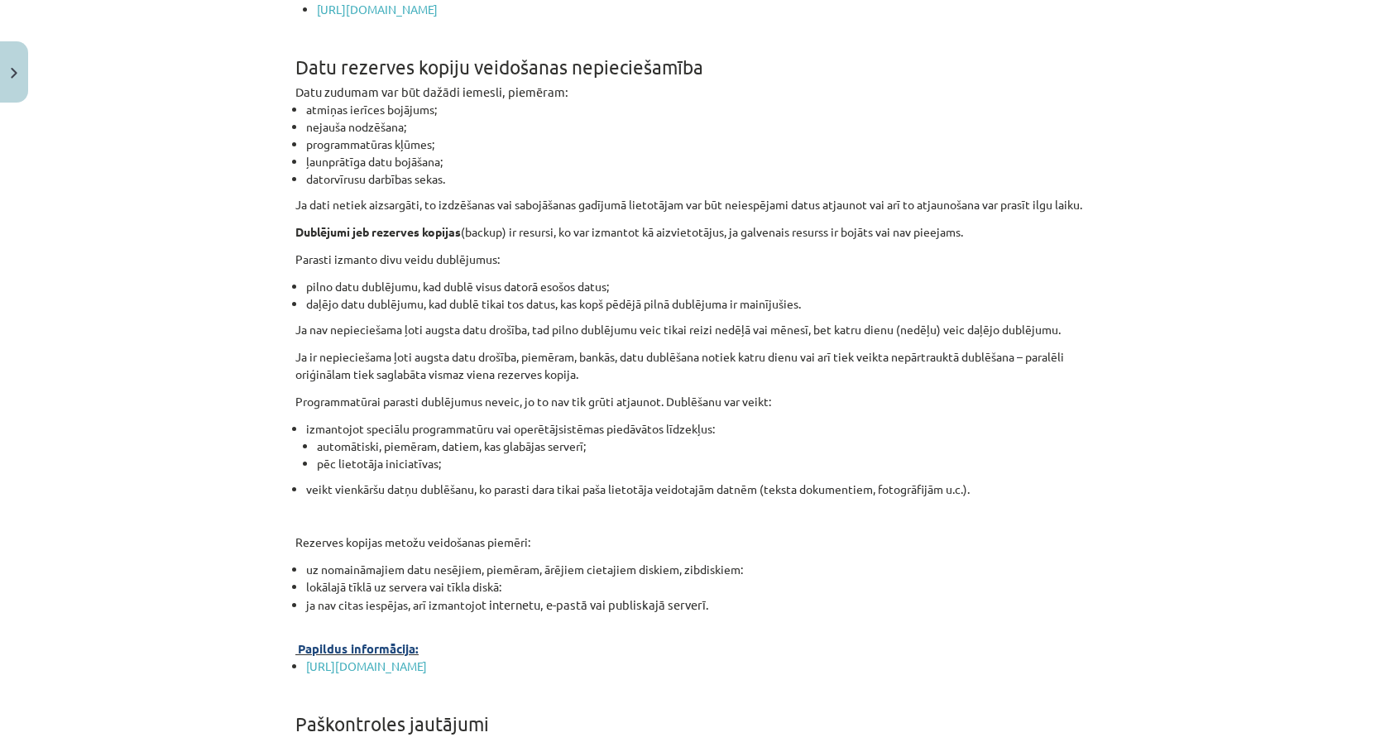
scroll to position [4639, 0]
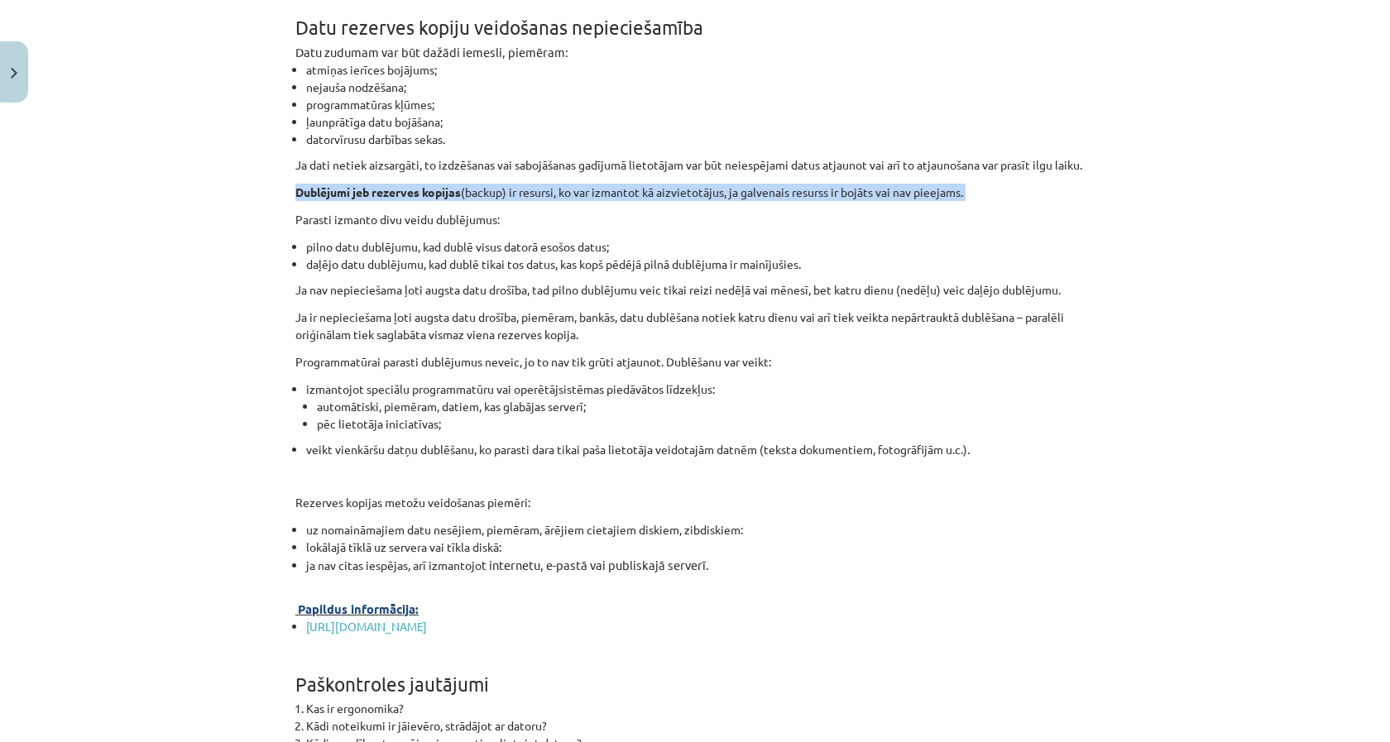
drag, startPoint x: 290, startPoint y: 270, endPoint x: 617, endPoint y: 275, distance: 327.6
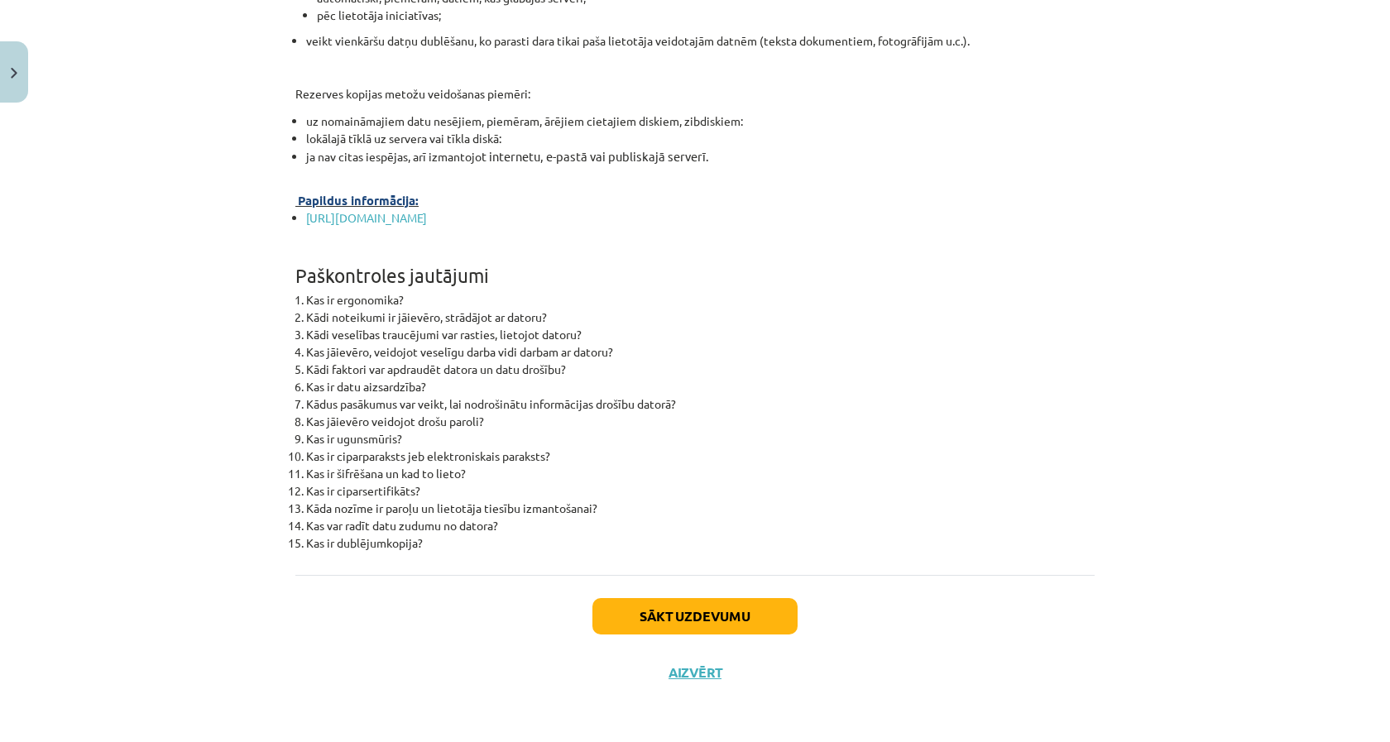
scroll to position [5104, 0]
click at [697, 634] on button "Sākt uzdevumu" at bounding box center [694, 616] width 205 height 36
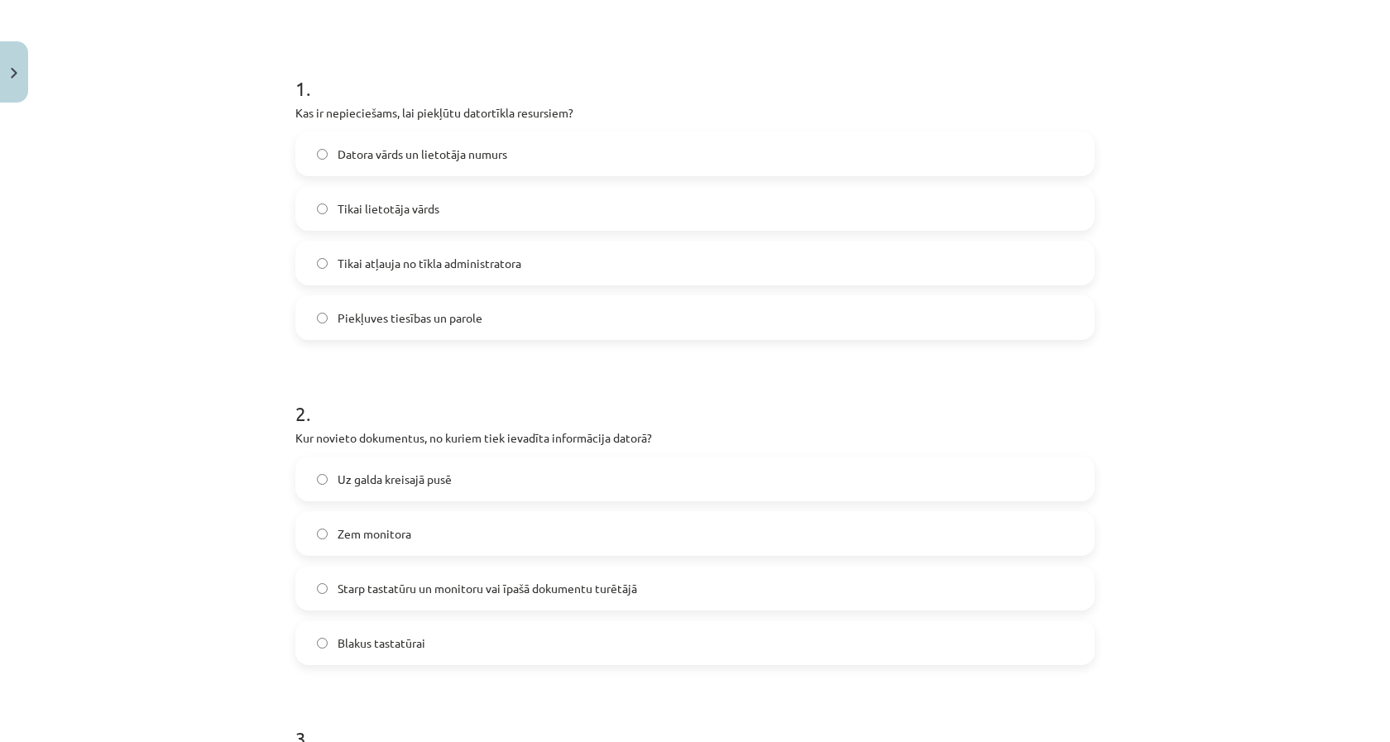
scroll to position [292, 0]
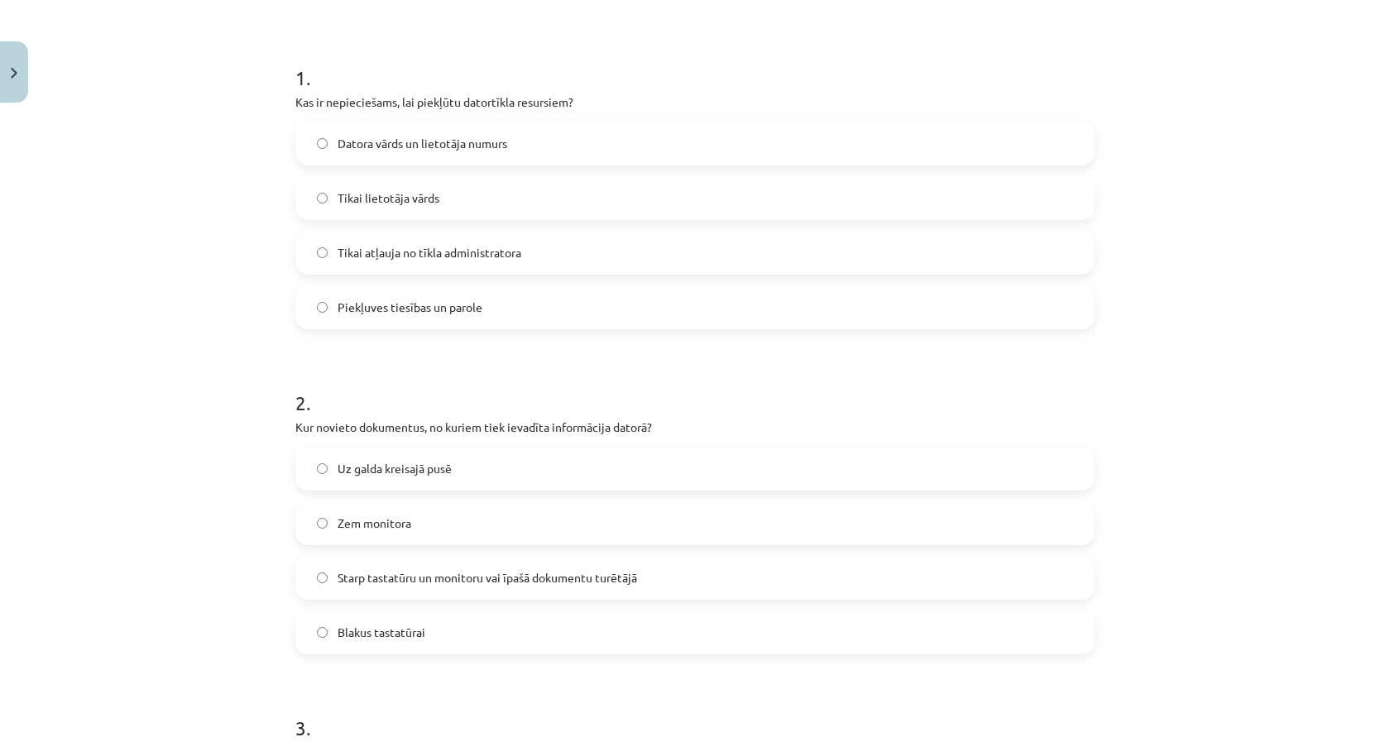
click at [580, 563] on label "Starp tastatūru un monitoru vai īpašā dokumentu turētājā" at bounding box center [695, 577] width 796 height 41
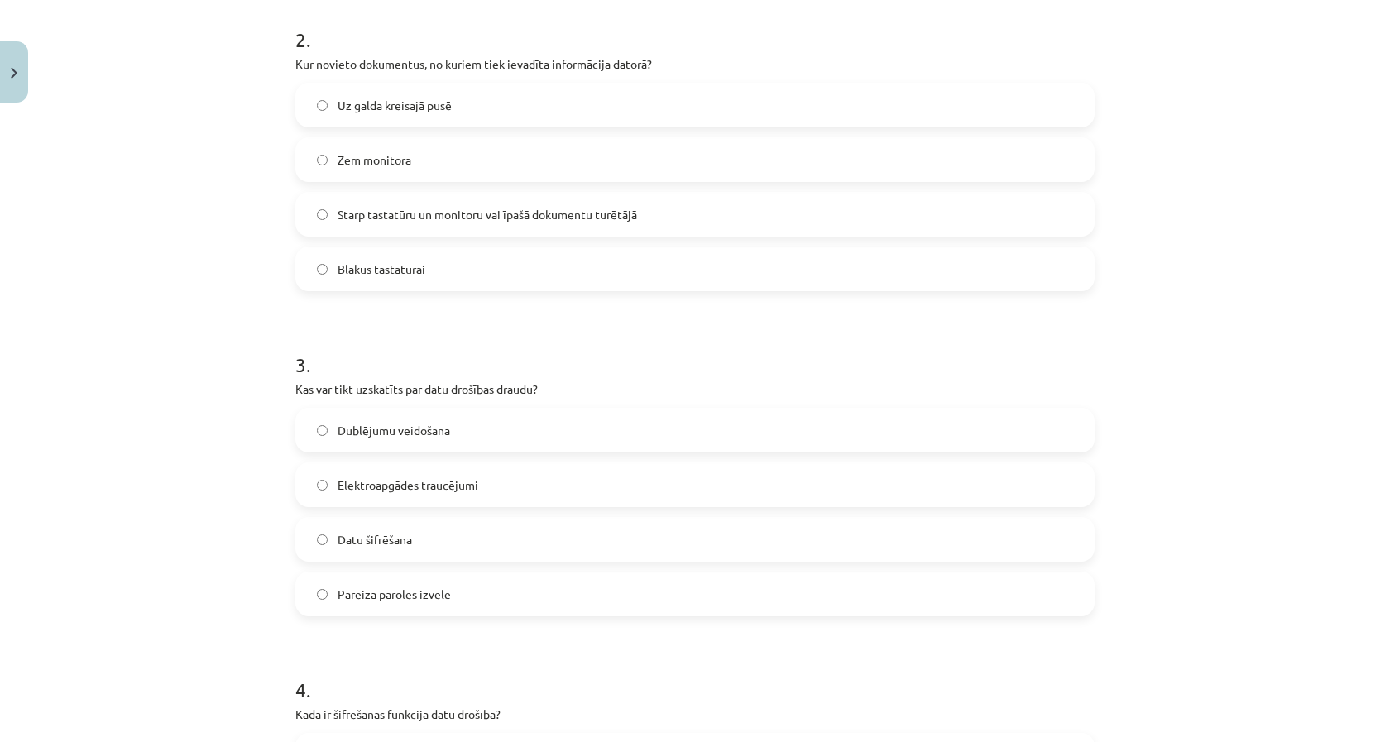
scroll to position [658, 0]
click at [603, 483] on label "Elektroapgādes traucējumi" at bounding box center [695, 481] width 796 height 41
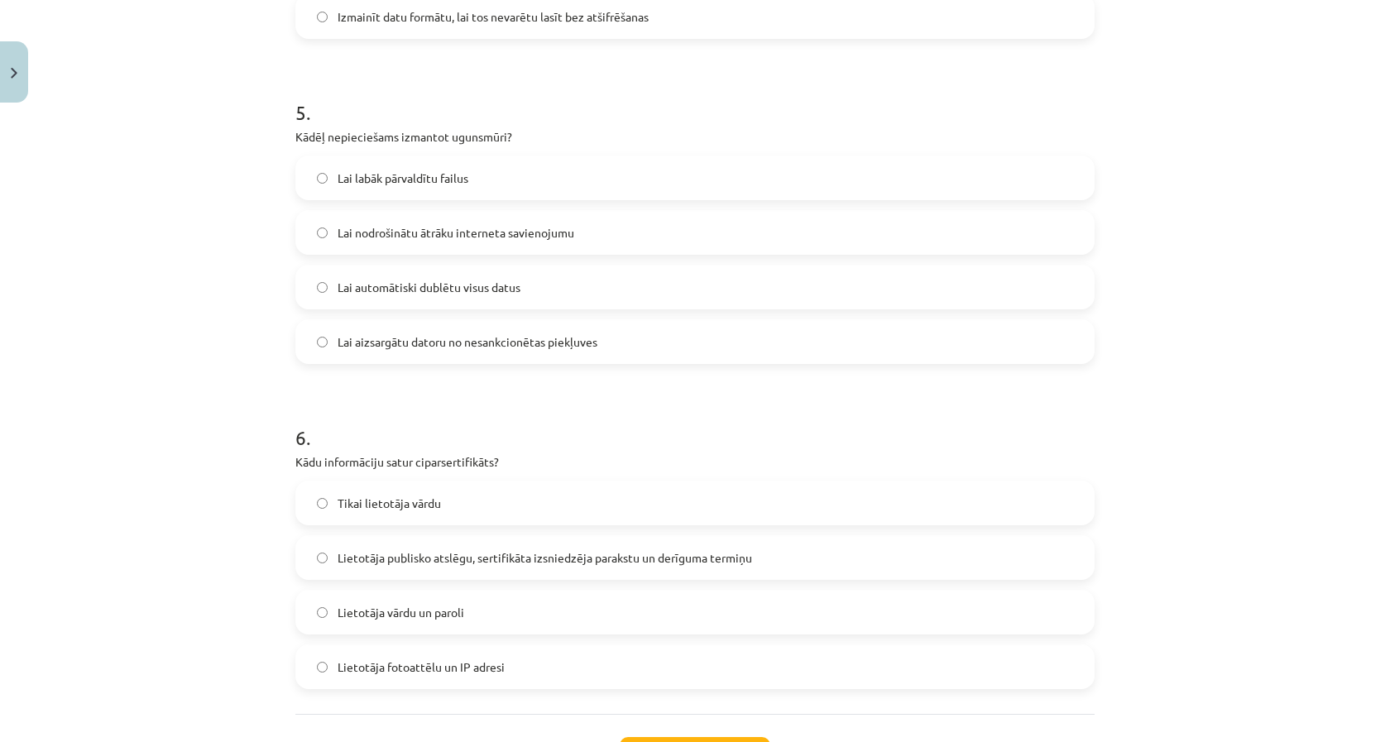
scroll to position [1573, 0]
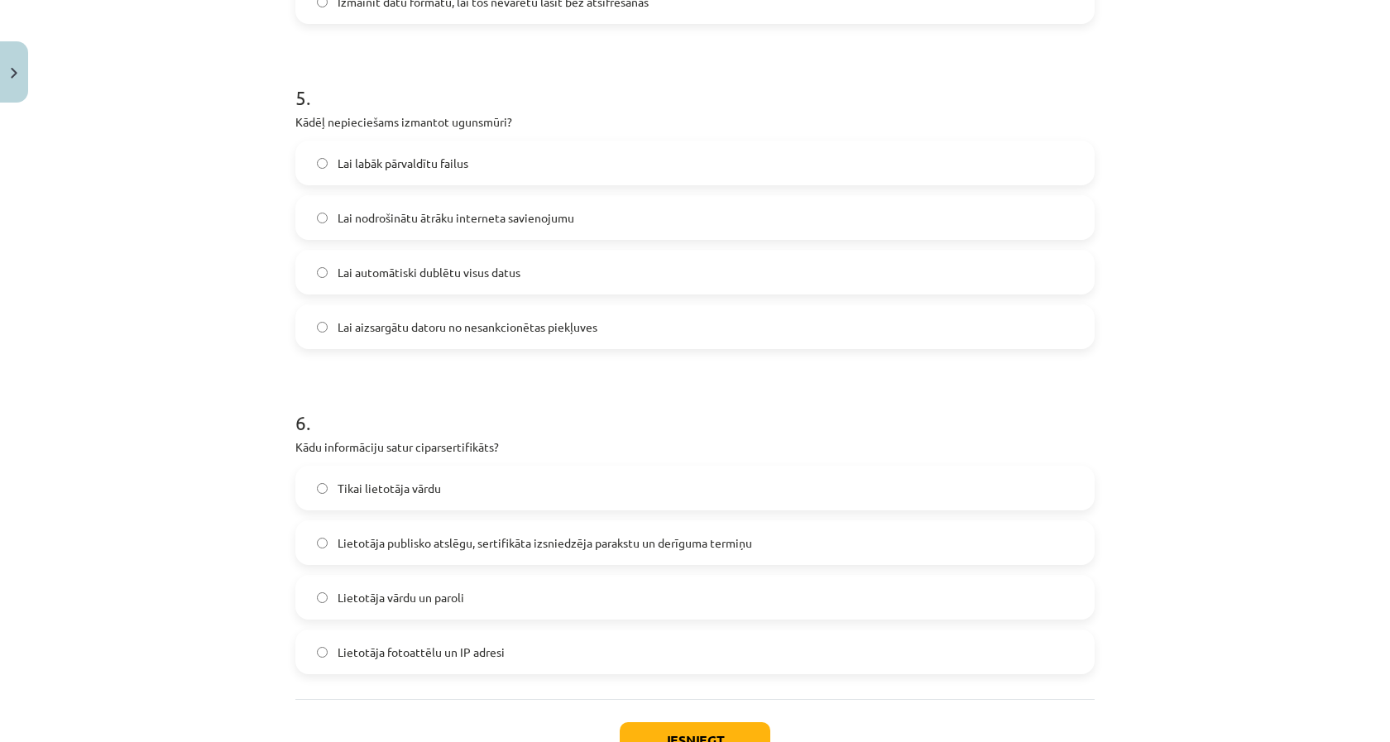
click at [596, 547] on span "Lietotāja publisko atslēgu, sertifikāta izsniedzēja parakstu un derīguma termiņu" at bounding box center [545, 542] width 414 height 17
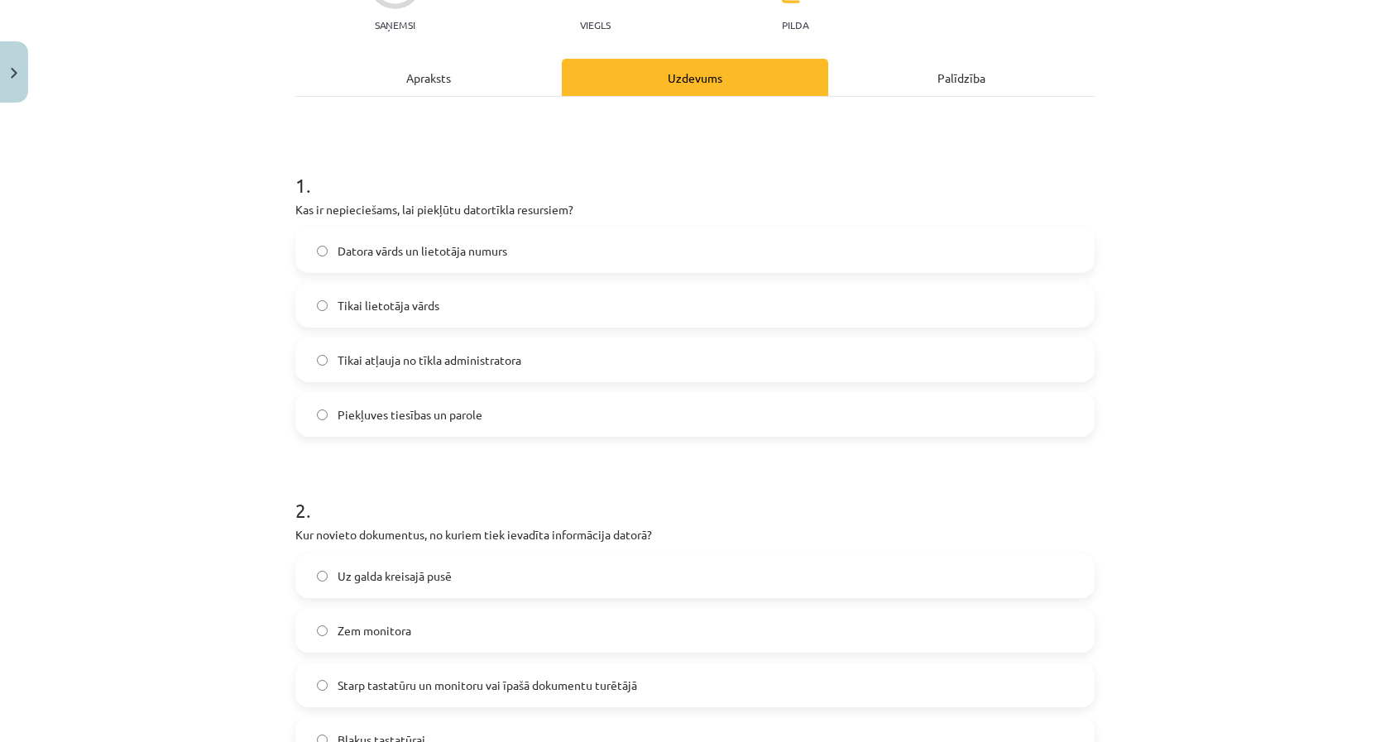
scroll to position [184, 0]
click at [524, 411] on label "Piekļuves tiesības un parole" at bounding box center [695, 415] width 796 height 41
click at [531, 352] on label "Tikai atļauja no tīkla administratora" at bounding box center [695, 360] width 796 height 41
click at [339, 409] on span "Piekļuves tiesības un parole" at bounding box center [410, 415] width 145 height 17
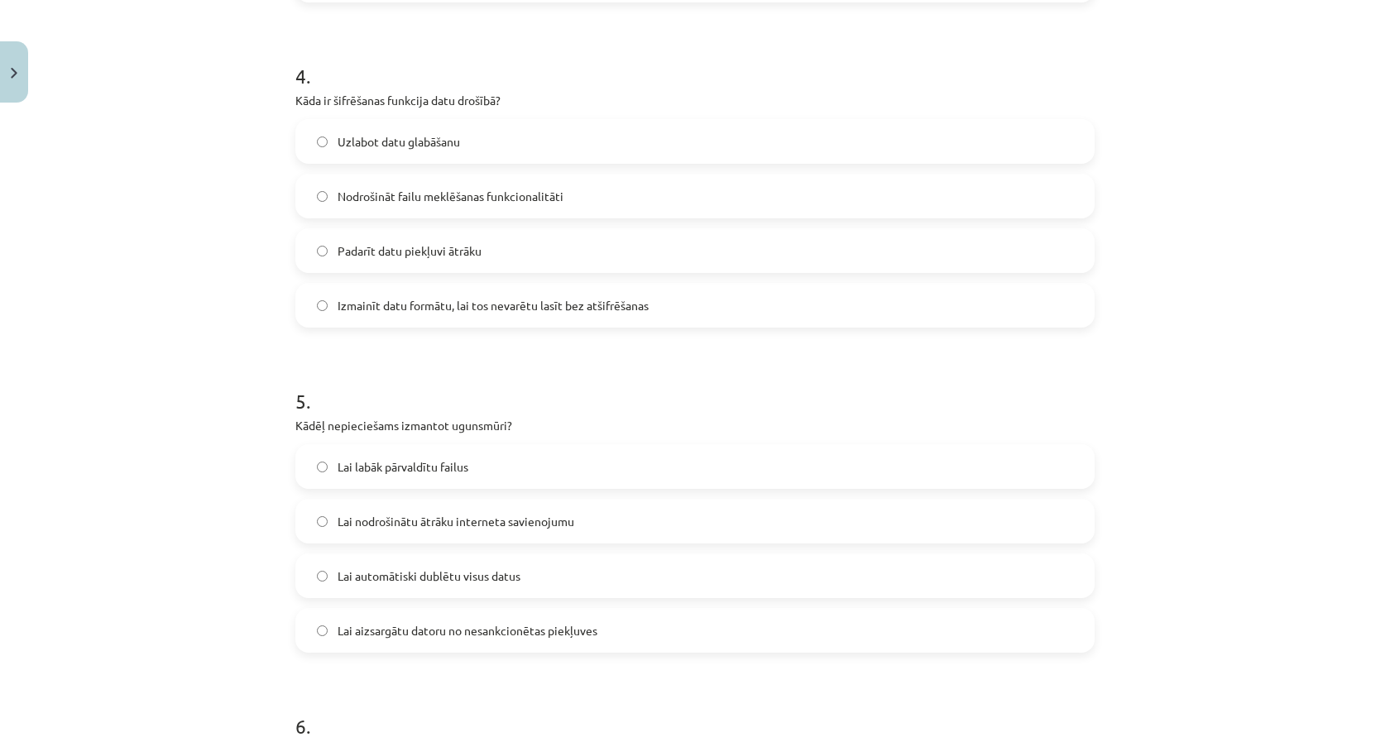
scroll to position [1252, 0]
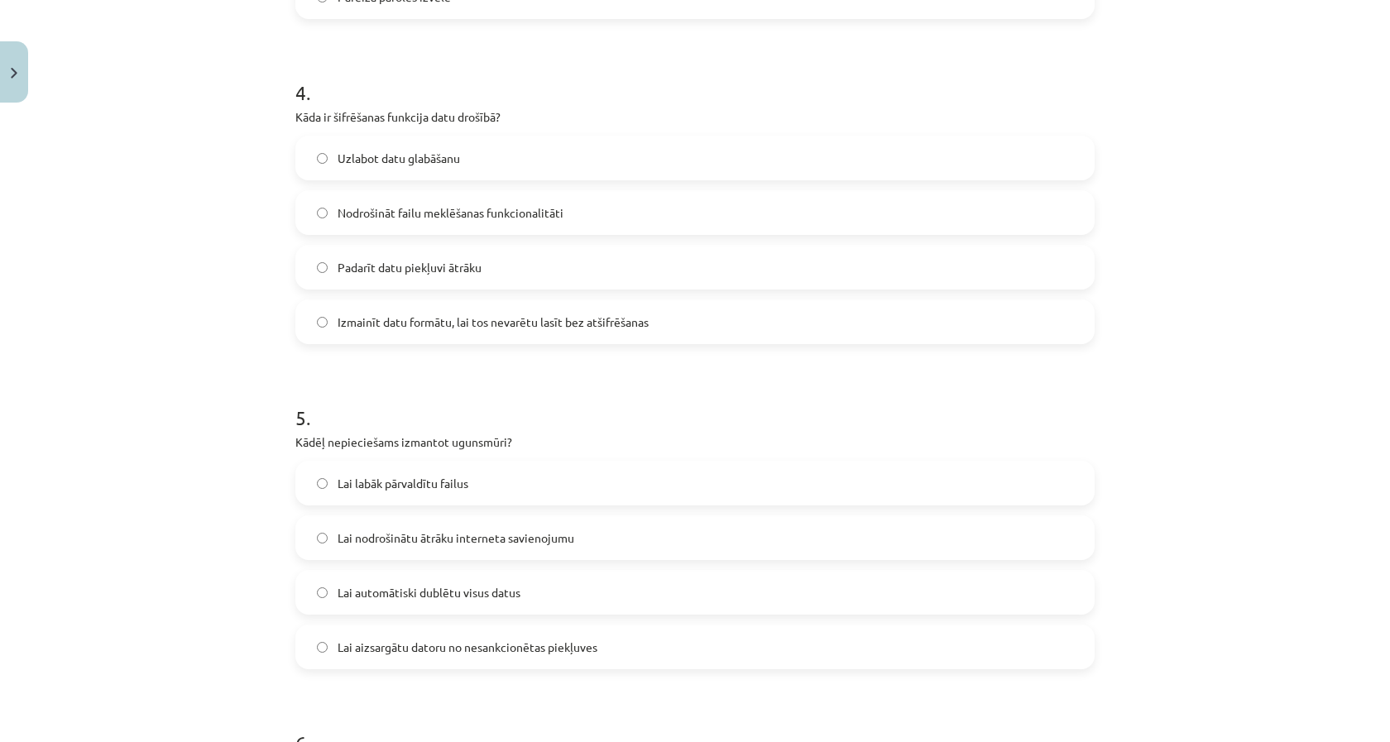
click at [612, 644] on label "Lai aizsargātu datoru no nesankcionētas piekļuves" at bounding box center [695, 646] width 796 height 41
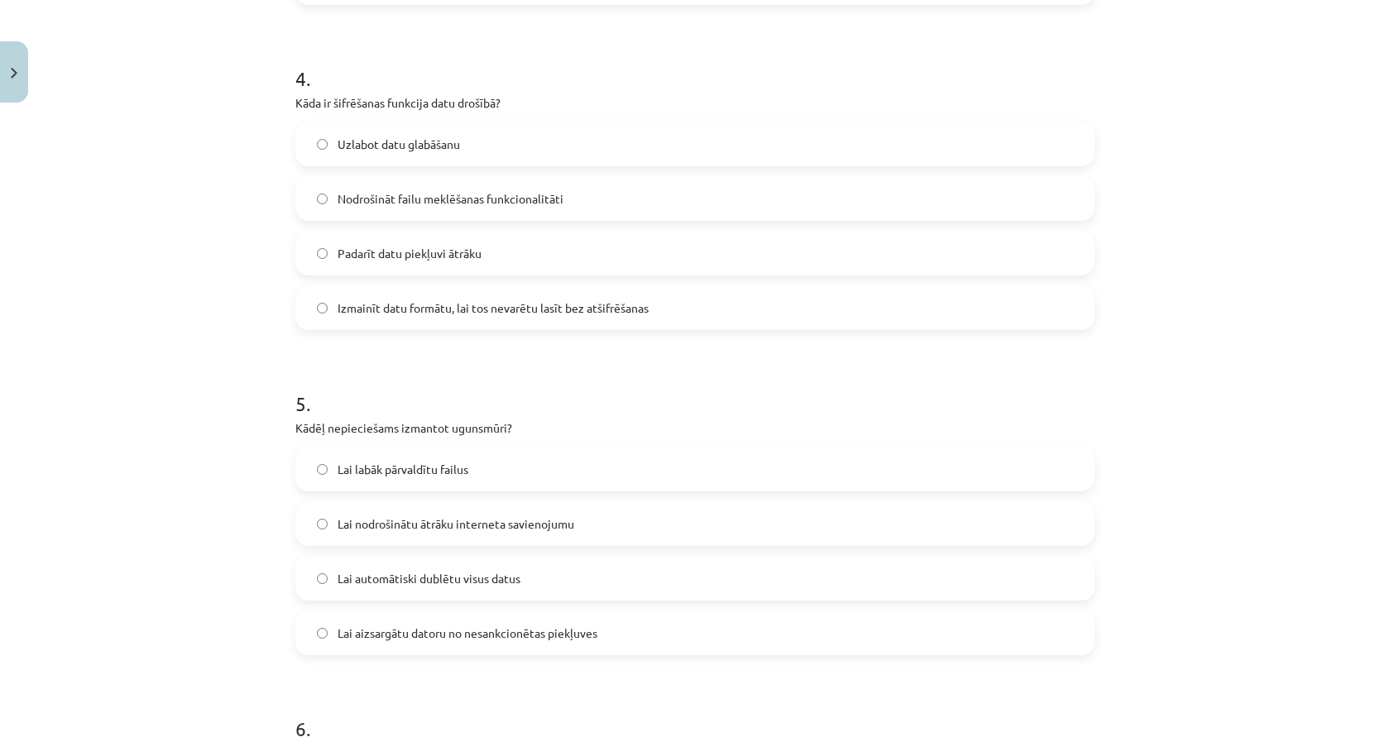
scroll to position [1261, 0]
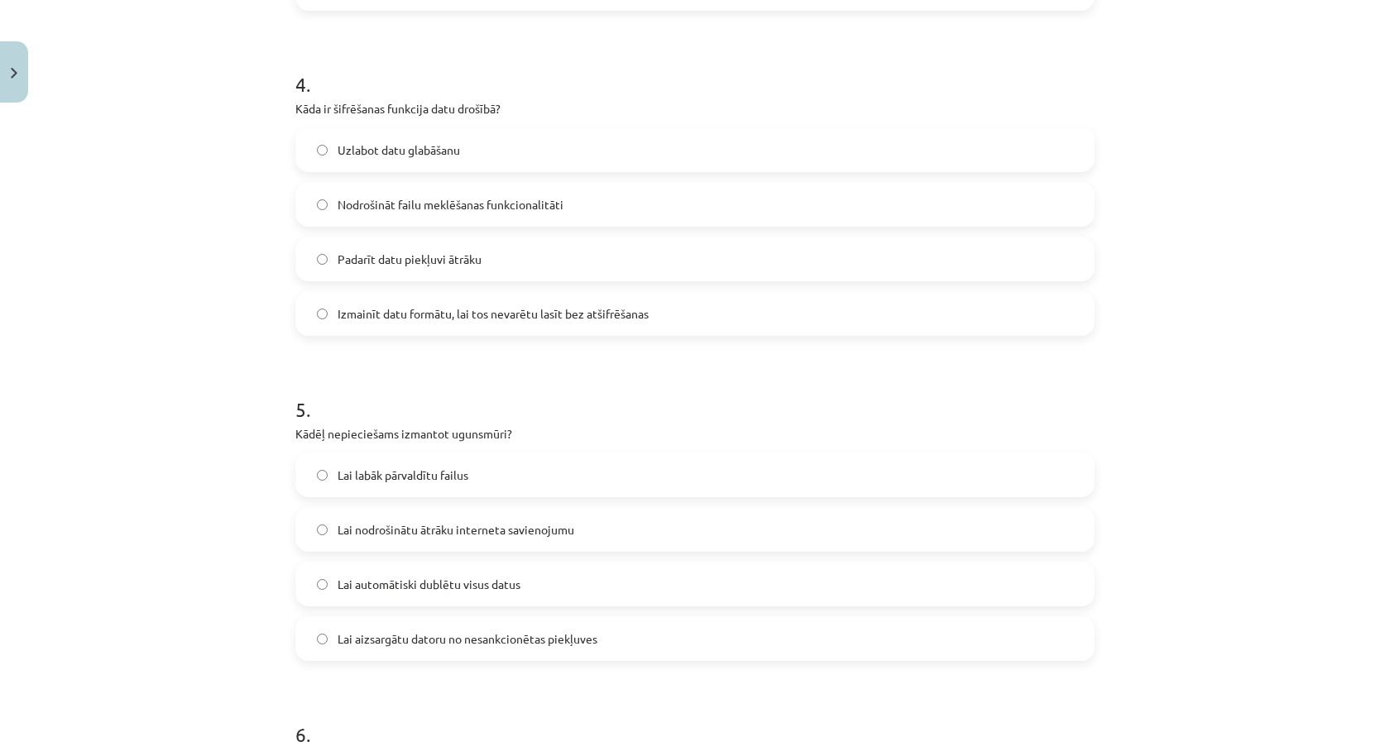
click at [850, 295] on label "Izmainīt datu formātu, lai tos nevarētu lasīt bez atšifrēšanas" at bounding box center [695, 313] width 796 height 41
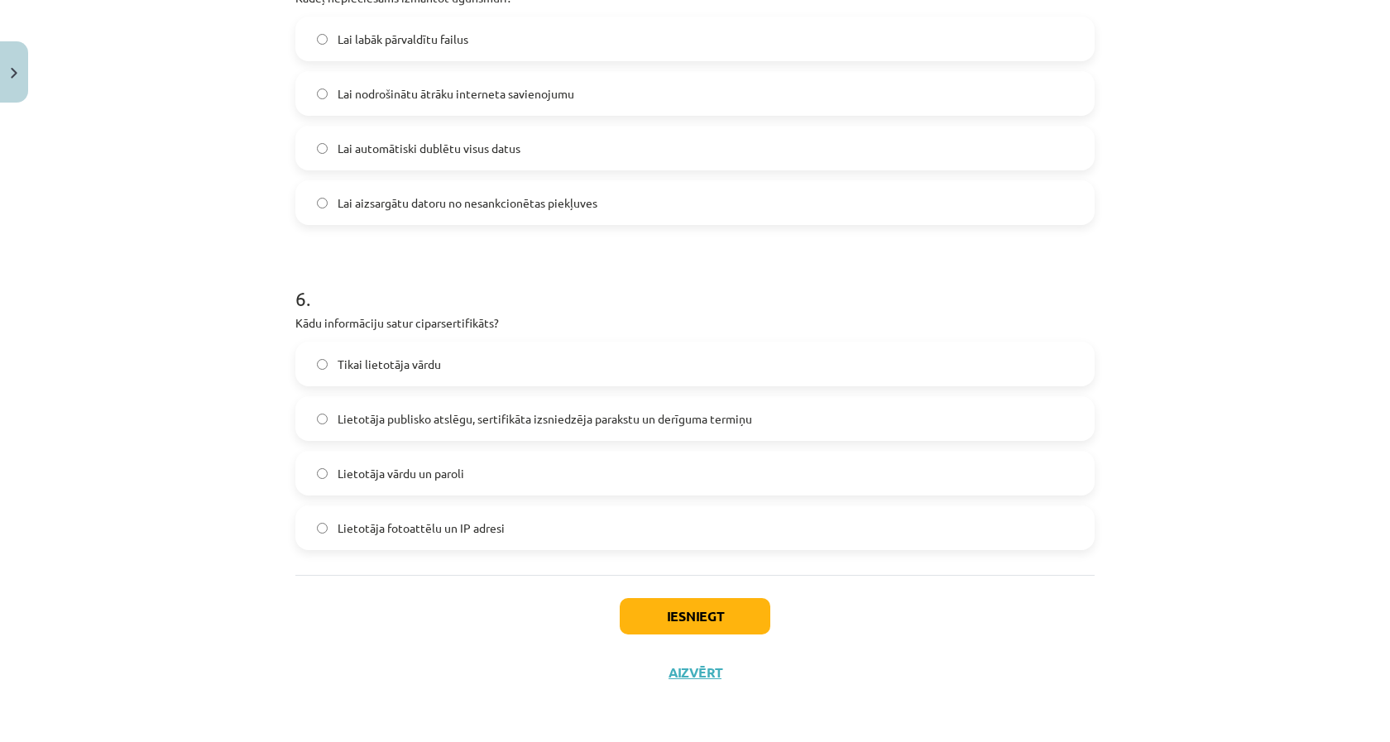
click at [739, 614] on button "Iesniegt" at bounding box center [695, 616] width 151 height 36
click at [728, 611] on button "Iesniegt" at bounding box center [695, 616] width 151 height 36
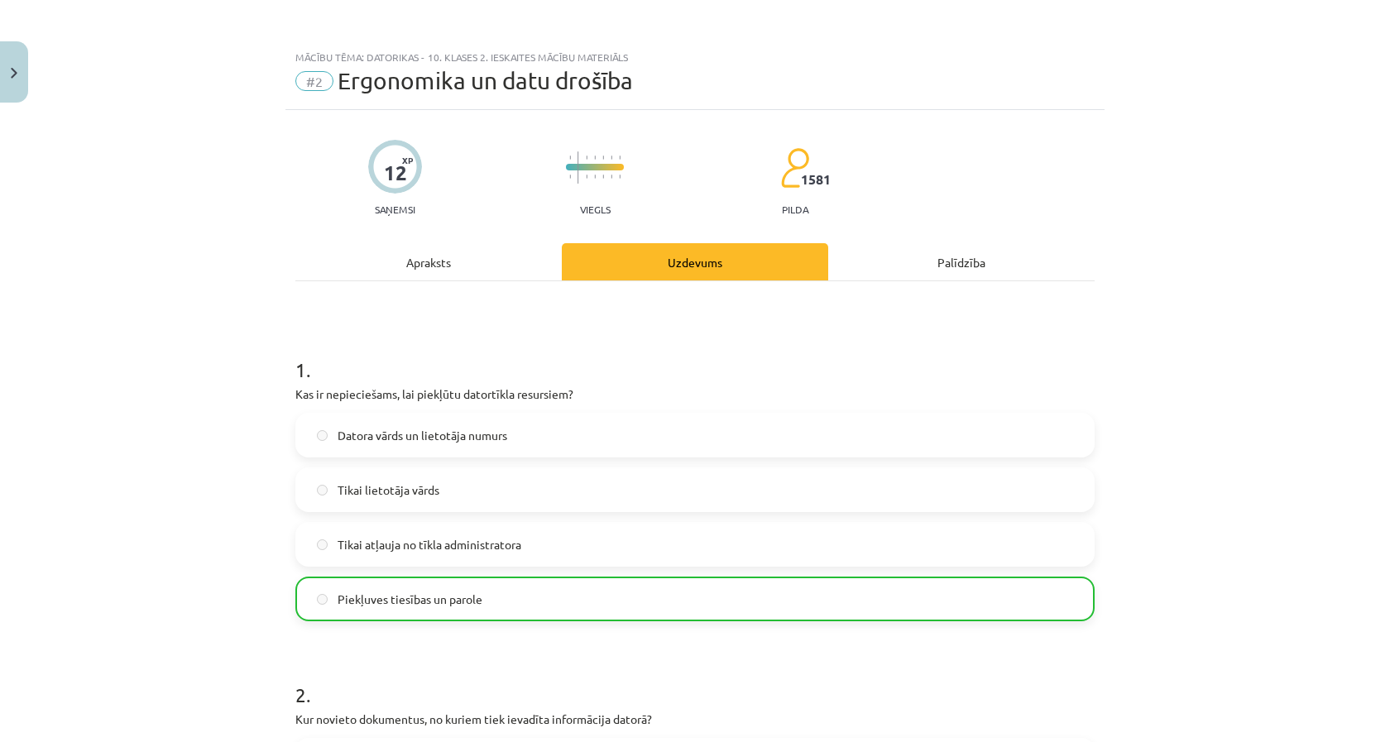
scroll to position [0, 0]
click at [11, 84] on button "Close" at bounding box center [14, 71] width 28 height 61
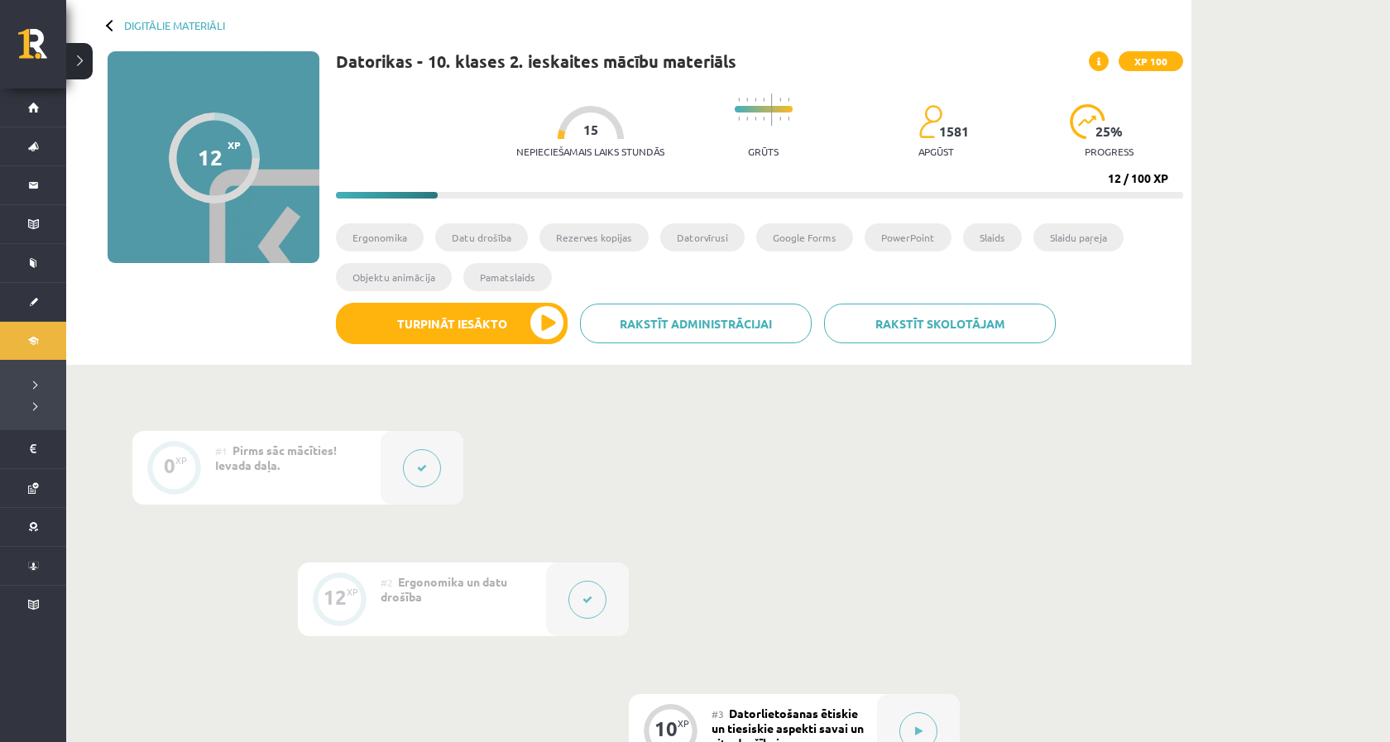
scroll to position [62, 0]
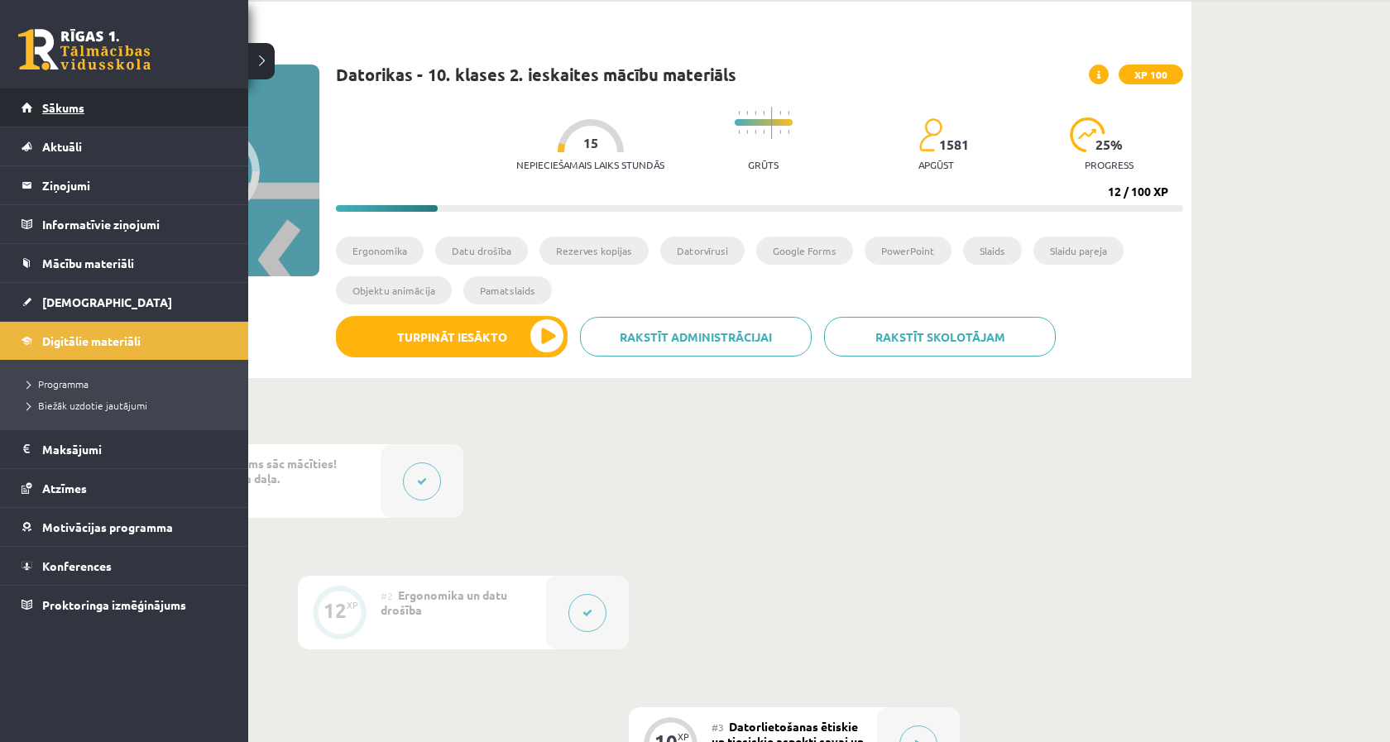
click at [98, 95] on link "Sākums" at bounding box center [125, 108] width 206 height 38
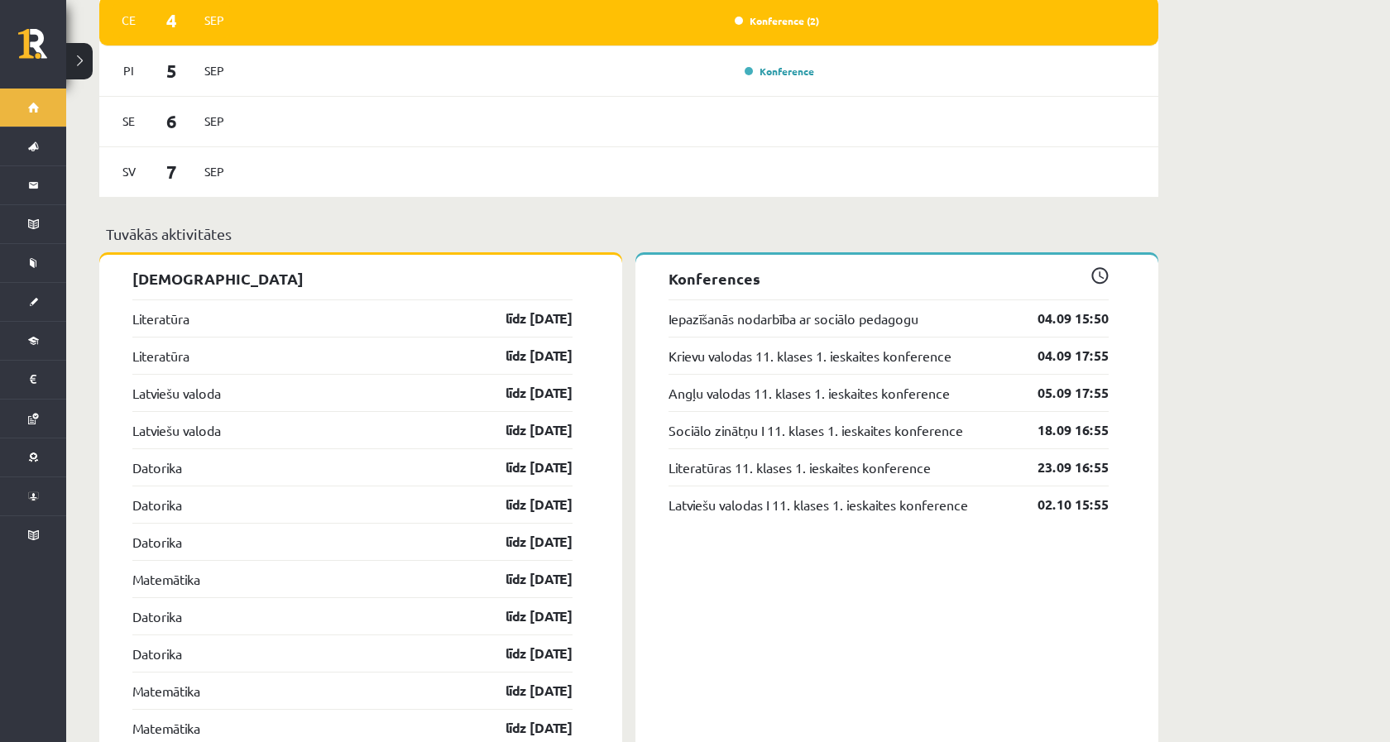
scroll to position [1150, 0]
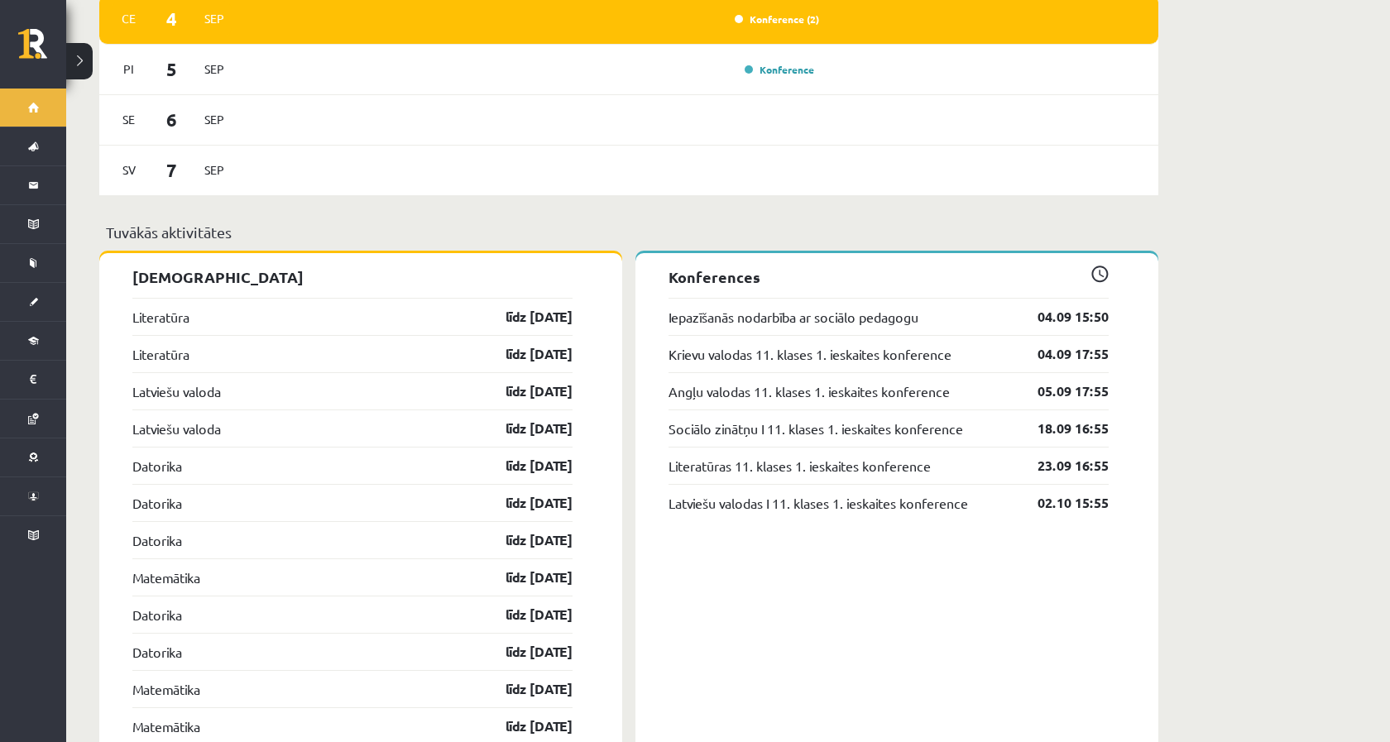
drag, startPoint x: 676, startPoint y: 272, endPoint x: 974, endPoint y: 321, distance: 302.6
click at [974, 321] on div "Konferences Iepazīšanās nodarbība ar sociālo pedagogu 04.09 15:50 Krievu valoda…" at bounding box center [896, 738] width 523 height 970
click at [966, 253] on div "Konferences Iepazīšanās nodarbība ar sociālo pedagogu 04.09 15:50 Krievu valoda…" at bounding box center [896, 738] width 523 height 970
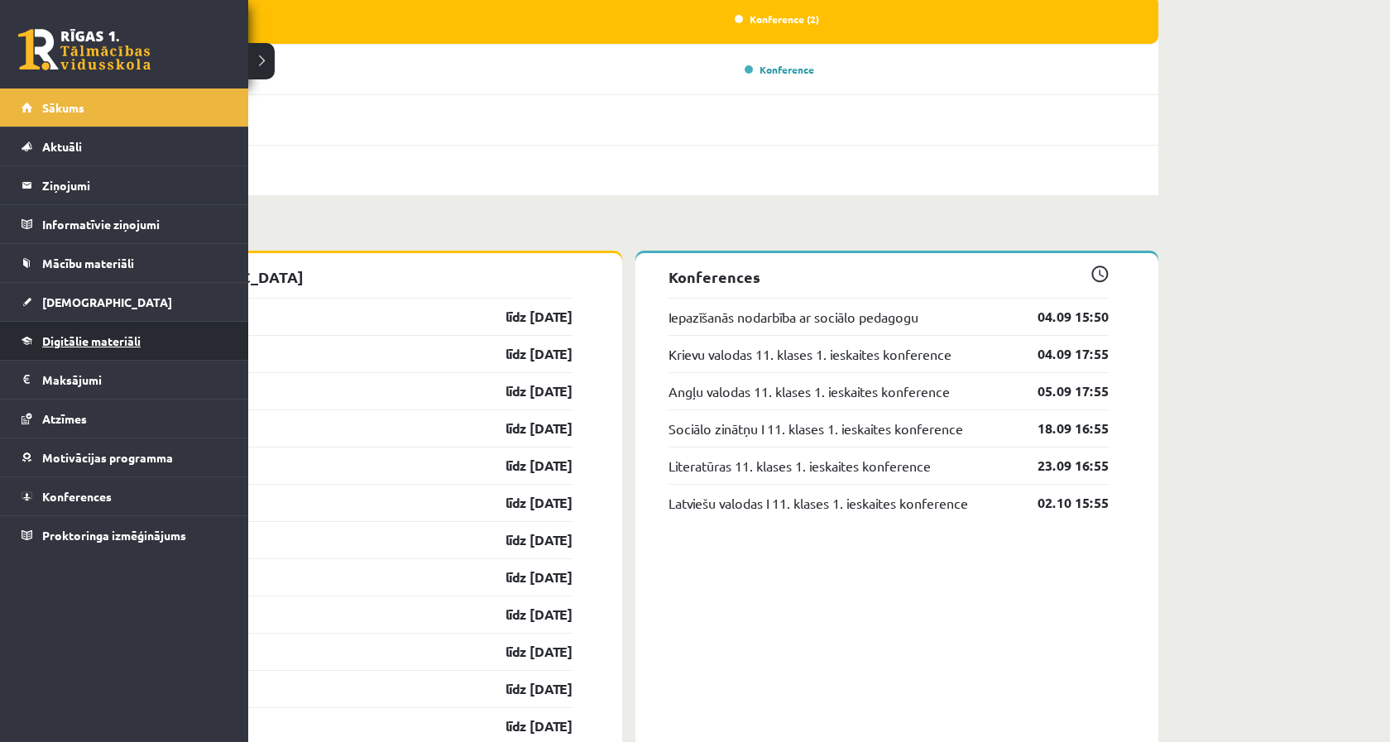
click at [92, 341] on span "Digitālie materiāli" at bounding box center [91, 340] width 98 height 15
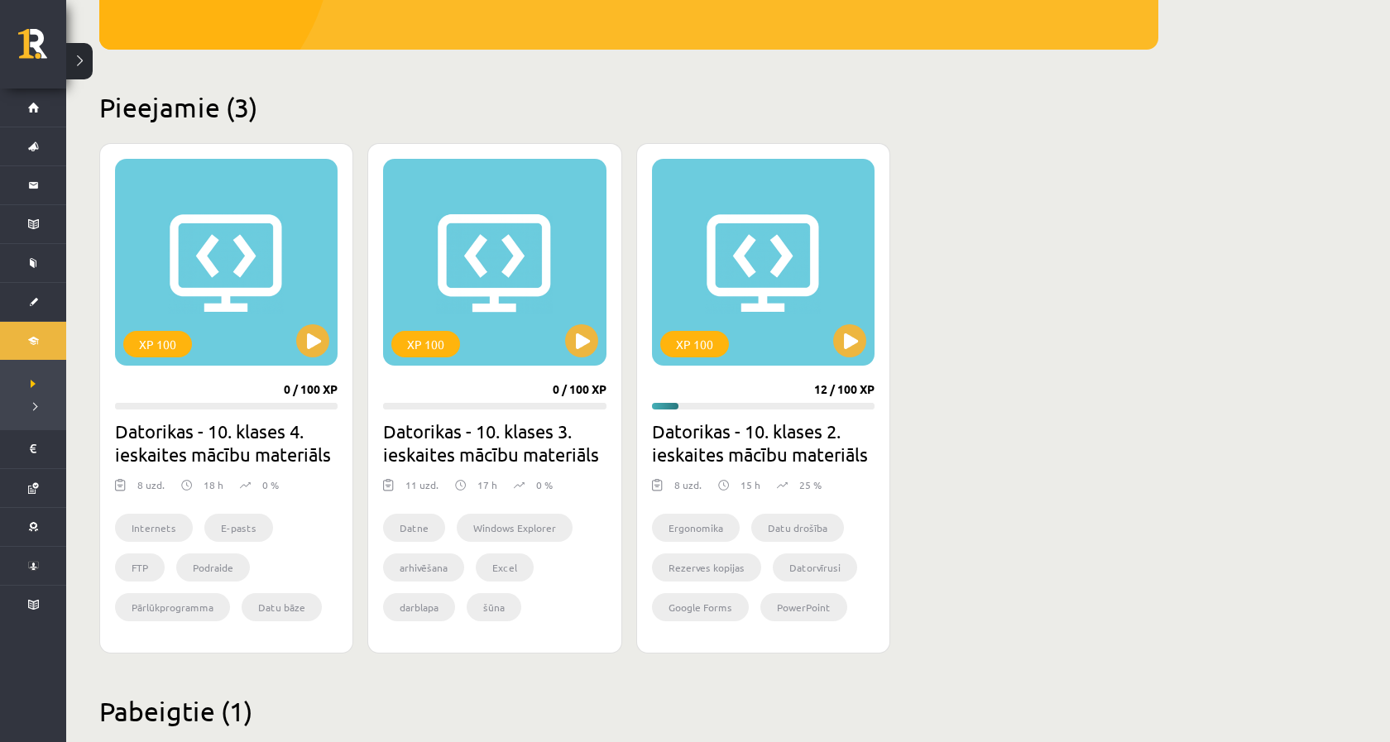
scroll to position [325, 0]
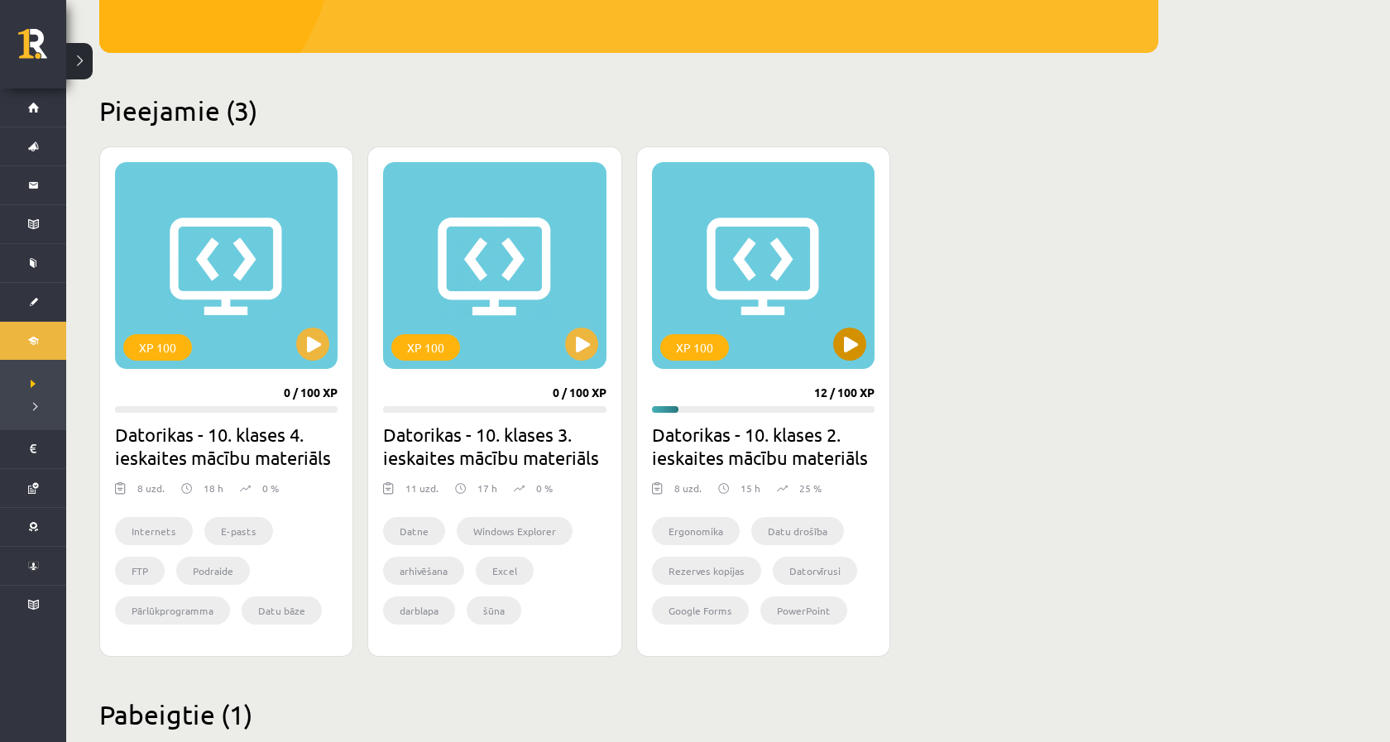
click at [858, 354] on button at bounding box center [849, 344] width 33 height 33
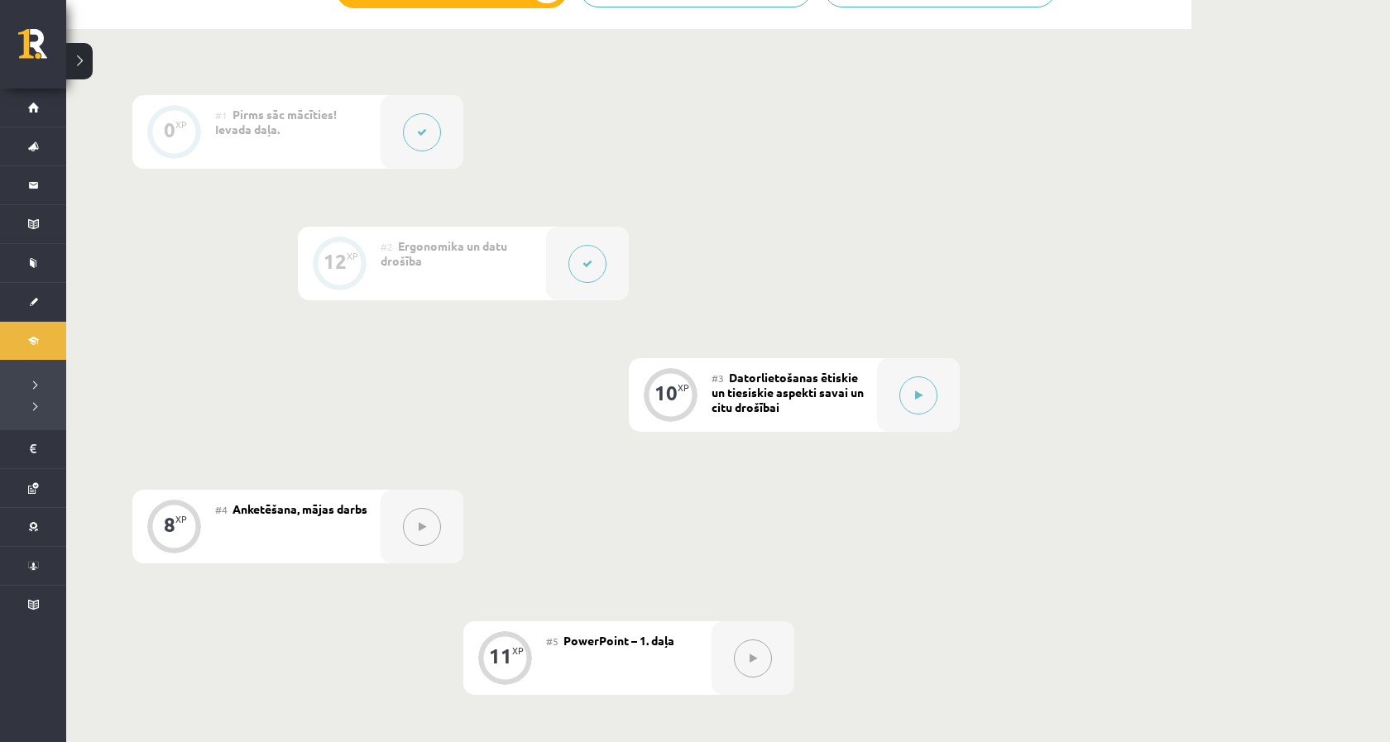
scroll to position [412, 0]
click at [905, 401] on button at bounding box center [918, 395] width 38 height 38
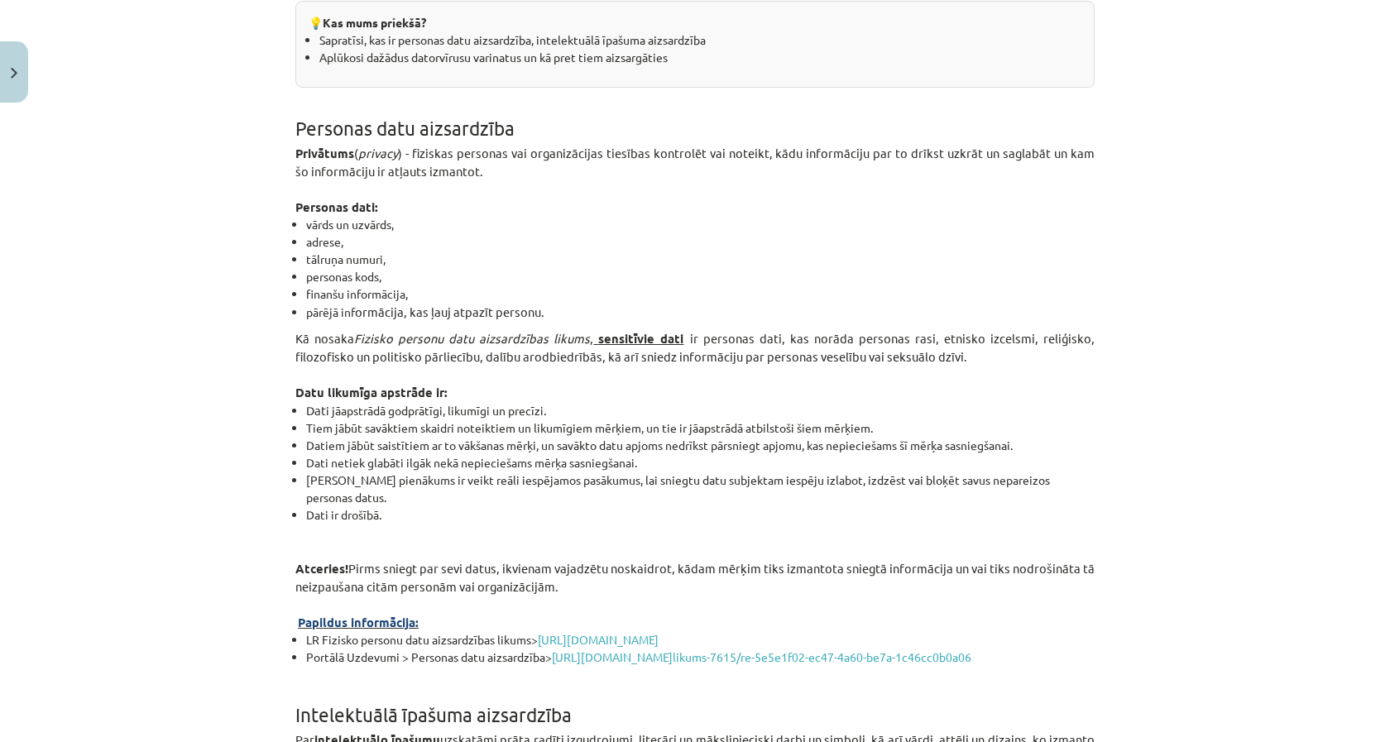
scroll to position [302, 0]
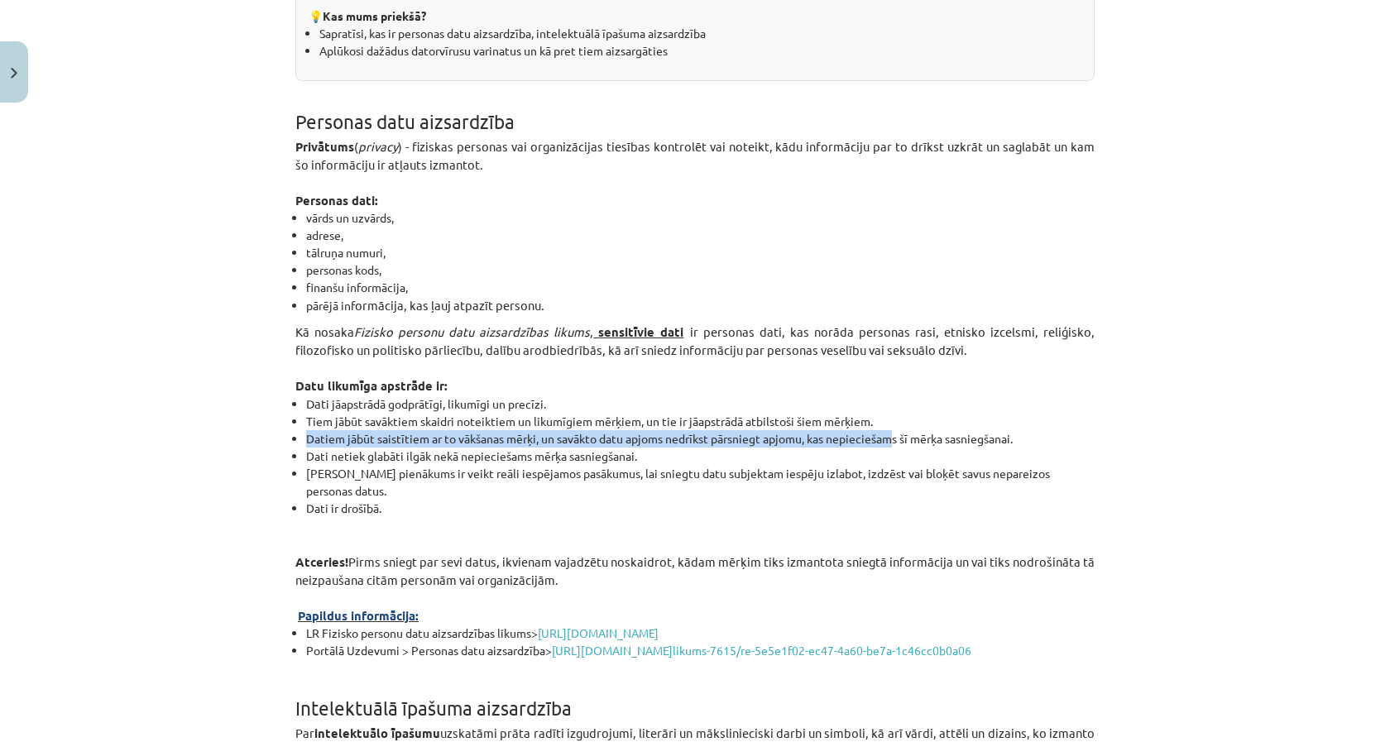
drag, startPoint x: 304, startPoint y: 442, endPoint x: 925, endPoint y: 432, distance: 621.3
click at [898, 432] on ul "Dat i jāapstrādā godprātīgi, likumīgi un precīzi. Tiem jābūt savāktiem skaidri …" at bounding box center [694, 456] width 799 height 122
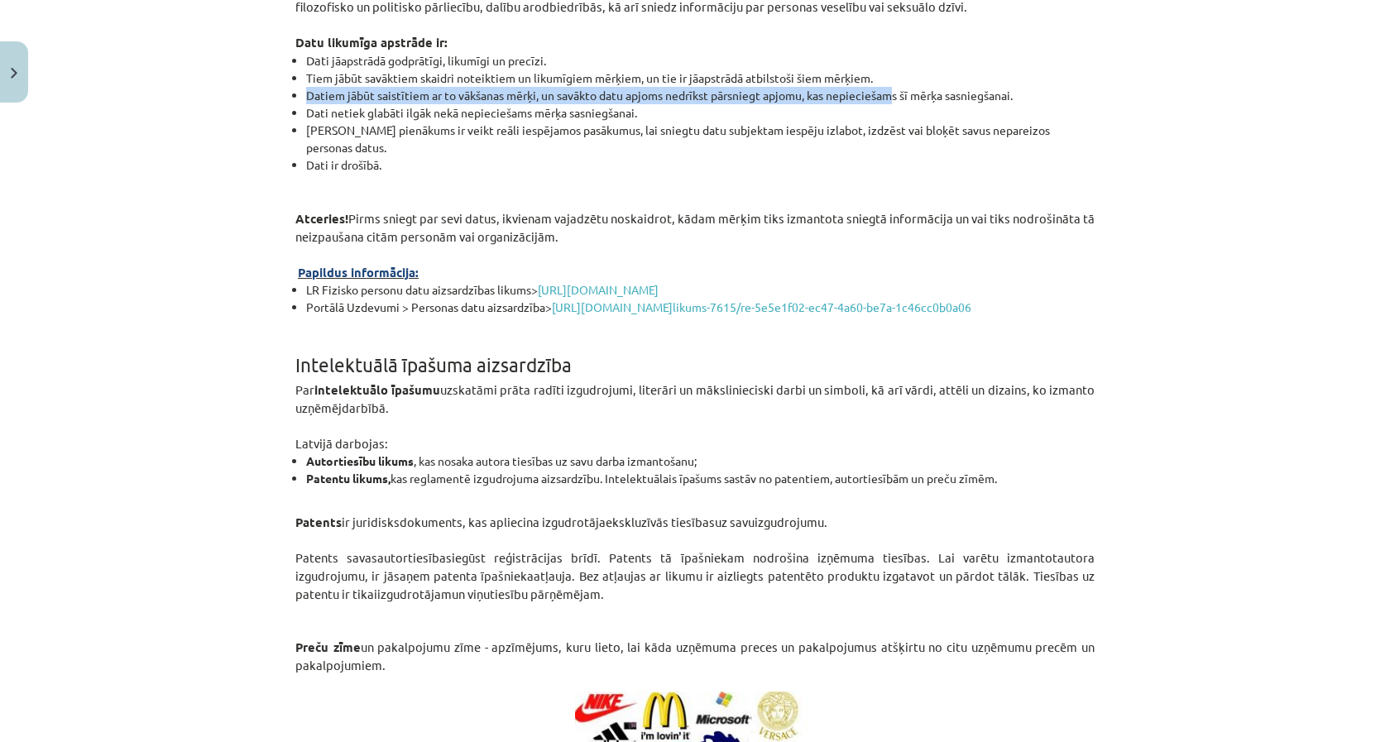
scroll to position [663, 0]
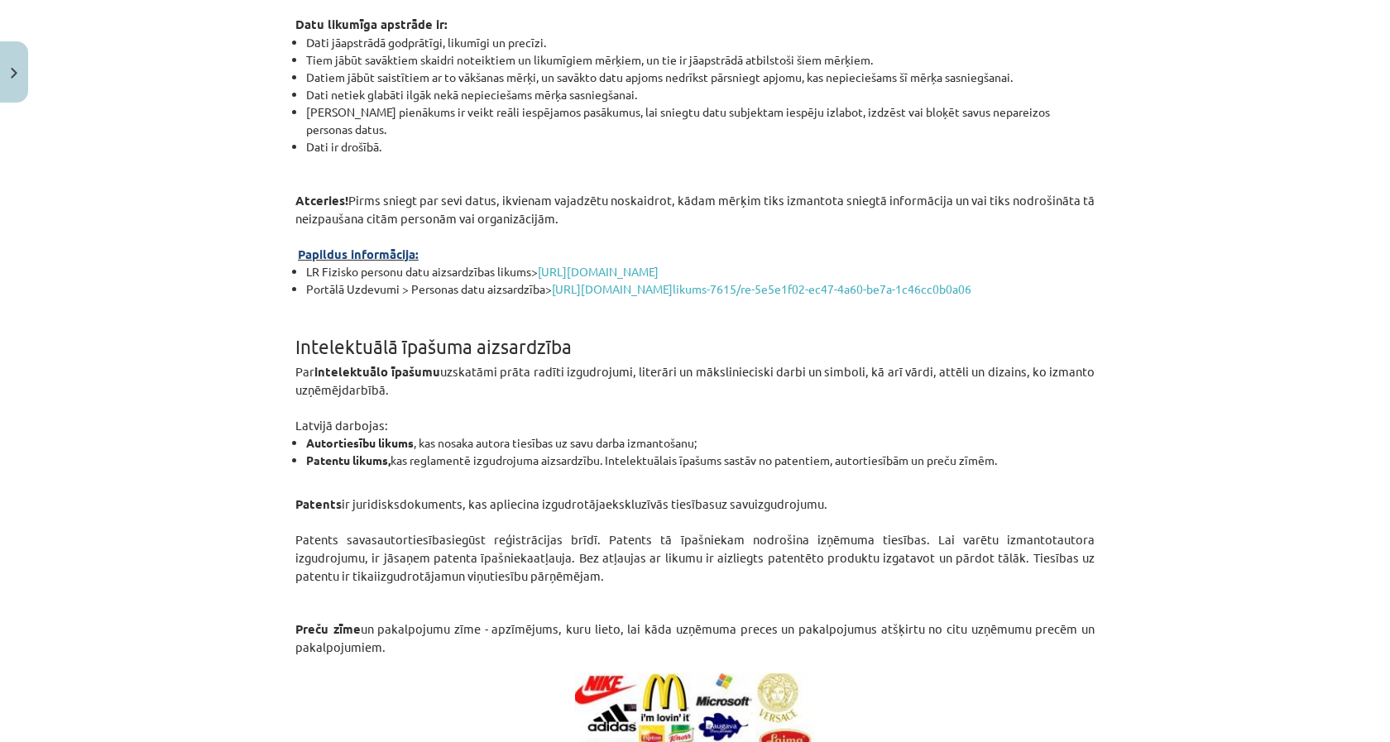
click at [347, 366] on b "intelektuālo īpašumu" at bounding box center [377, 371] width 126 height 17
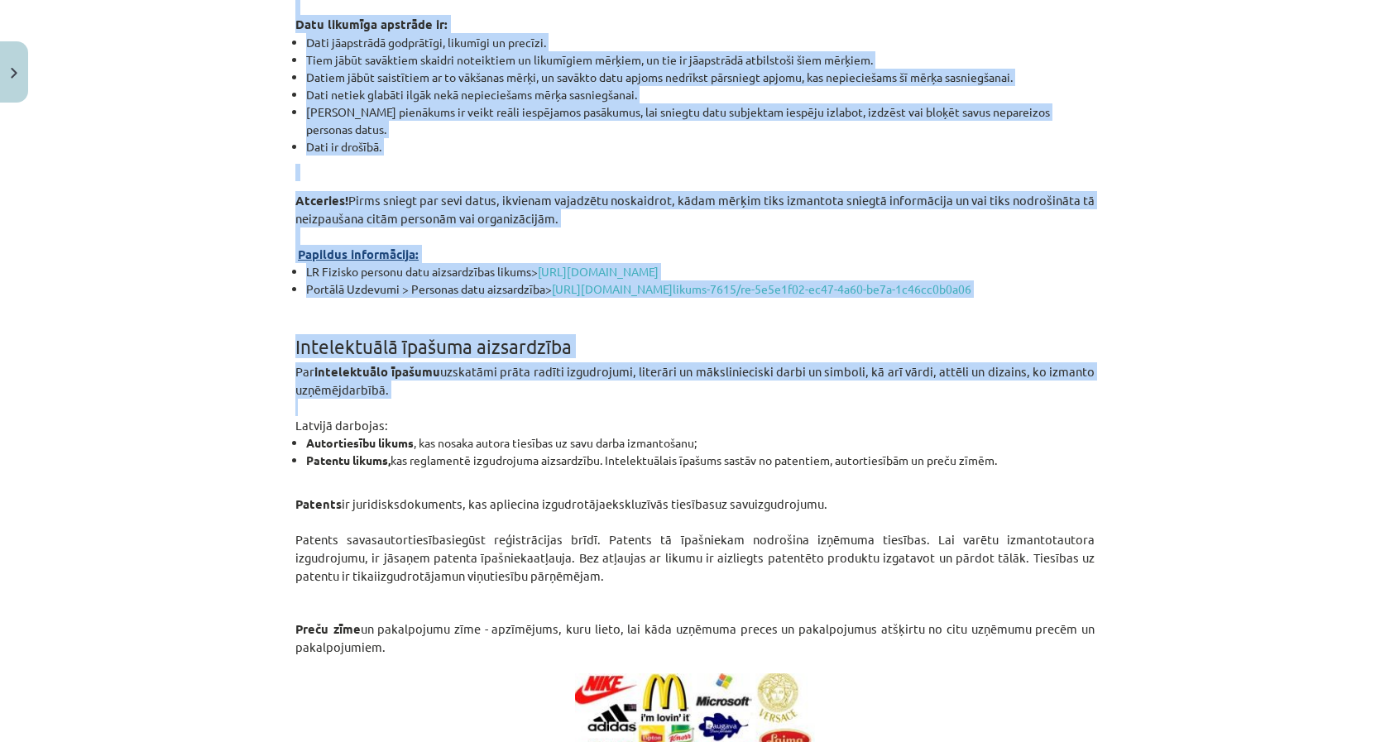
drag, startPoint x: 285, startPoint y: 347, endPoint x: 417, endPoint y: 399, distance: 141.9
click at [418, 399] on div "Mācību tēma: Datorikas - 10. klases 2. ieskaites mācību materiāls #3 Datorlieto…" at bounding box center [695, 371] width 1390 height 742
click at [417, 399] on p at bounding box center [694, 407] width 799 height 17
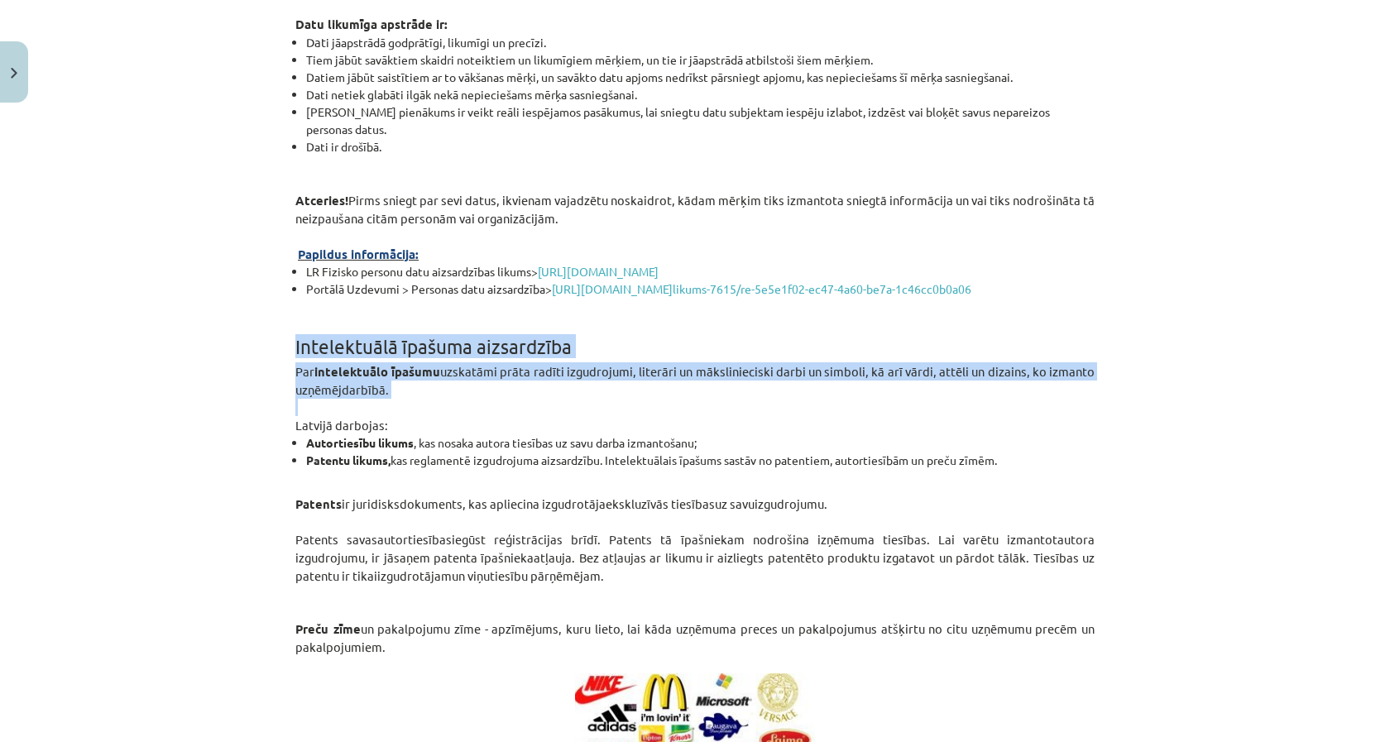
drag, startPoint x: 417, startPoint y: 399, endPoint x: 301, endPoint y: 349, distance: 126.0
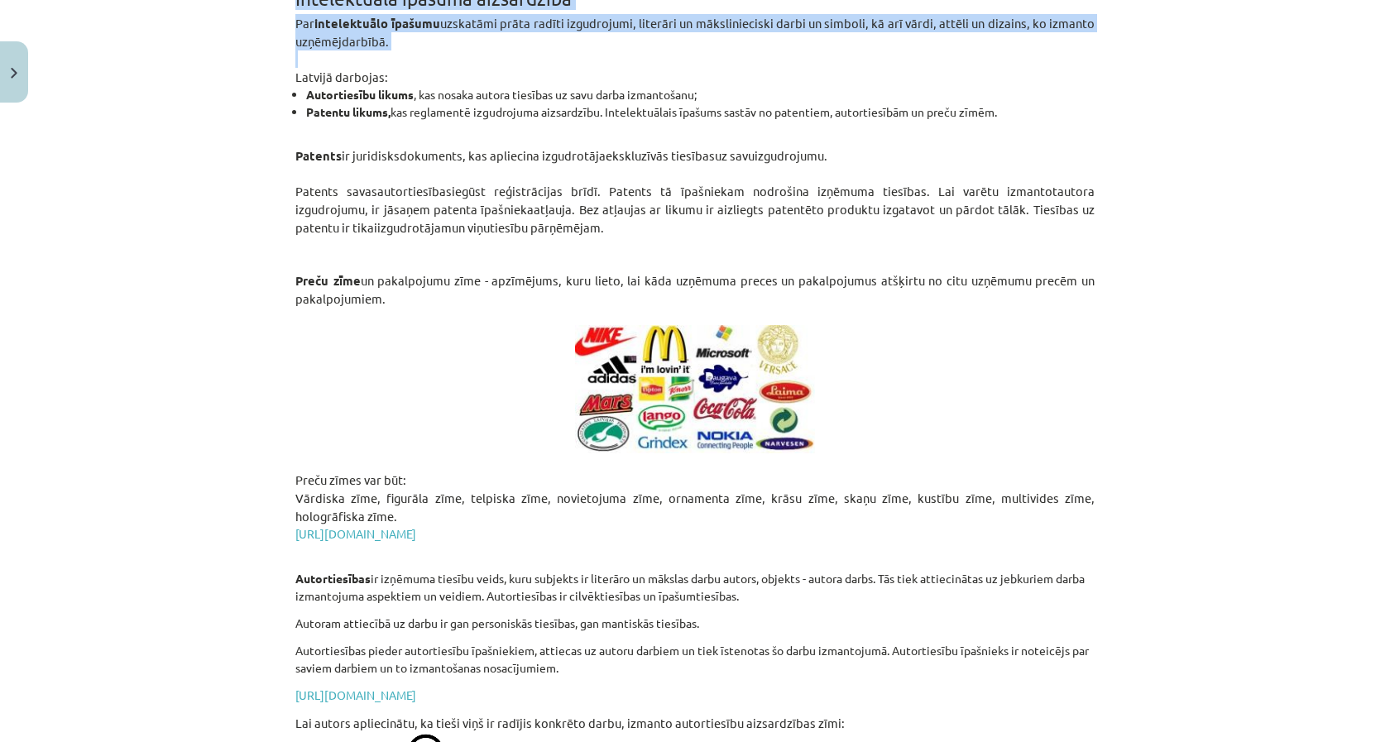
scroll to position [1013, 0]
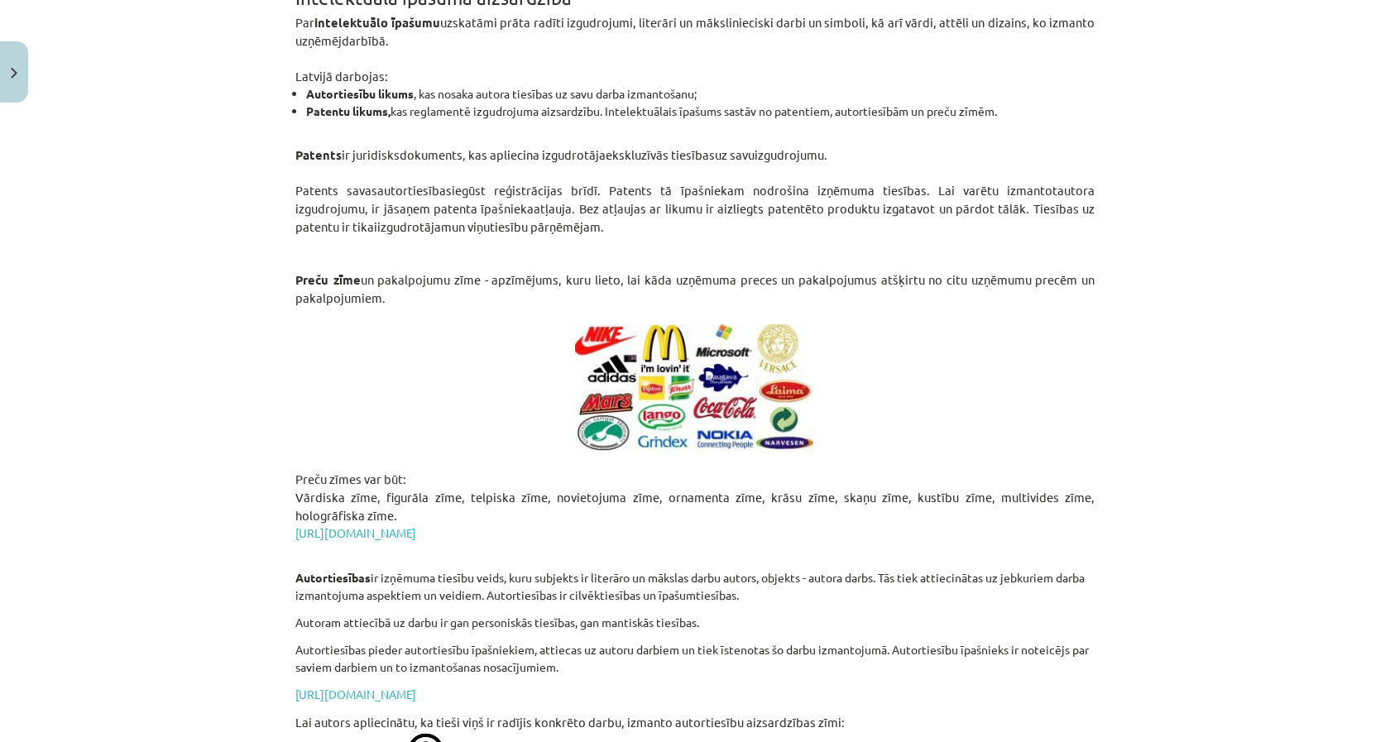
click at [371, 147] on span "ir juridisks dokuments , kas apliecina izgudrotāja ekskluzīvās tiesības uz savu…" at bounding box center [585, 154] width 486 height 16
